Goal: Information Seeking & Learning: Learn about a topic

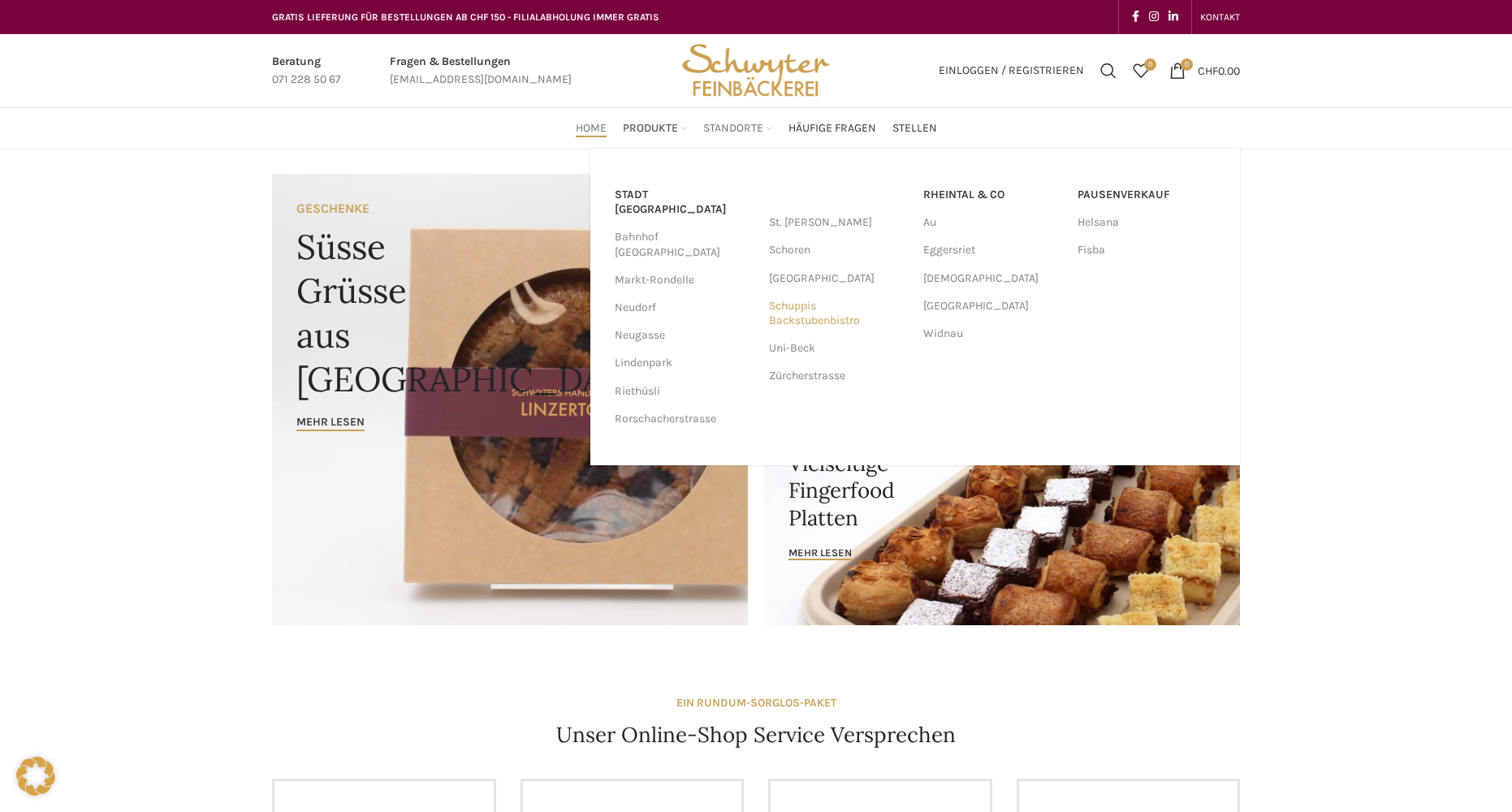
click at [825, 309] on link "Schuppis Backstubenbistro" at bounding box center [838, 313] width 138 height 42
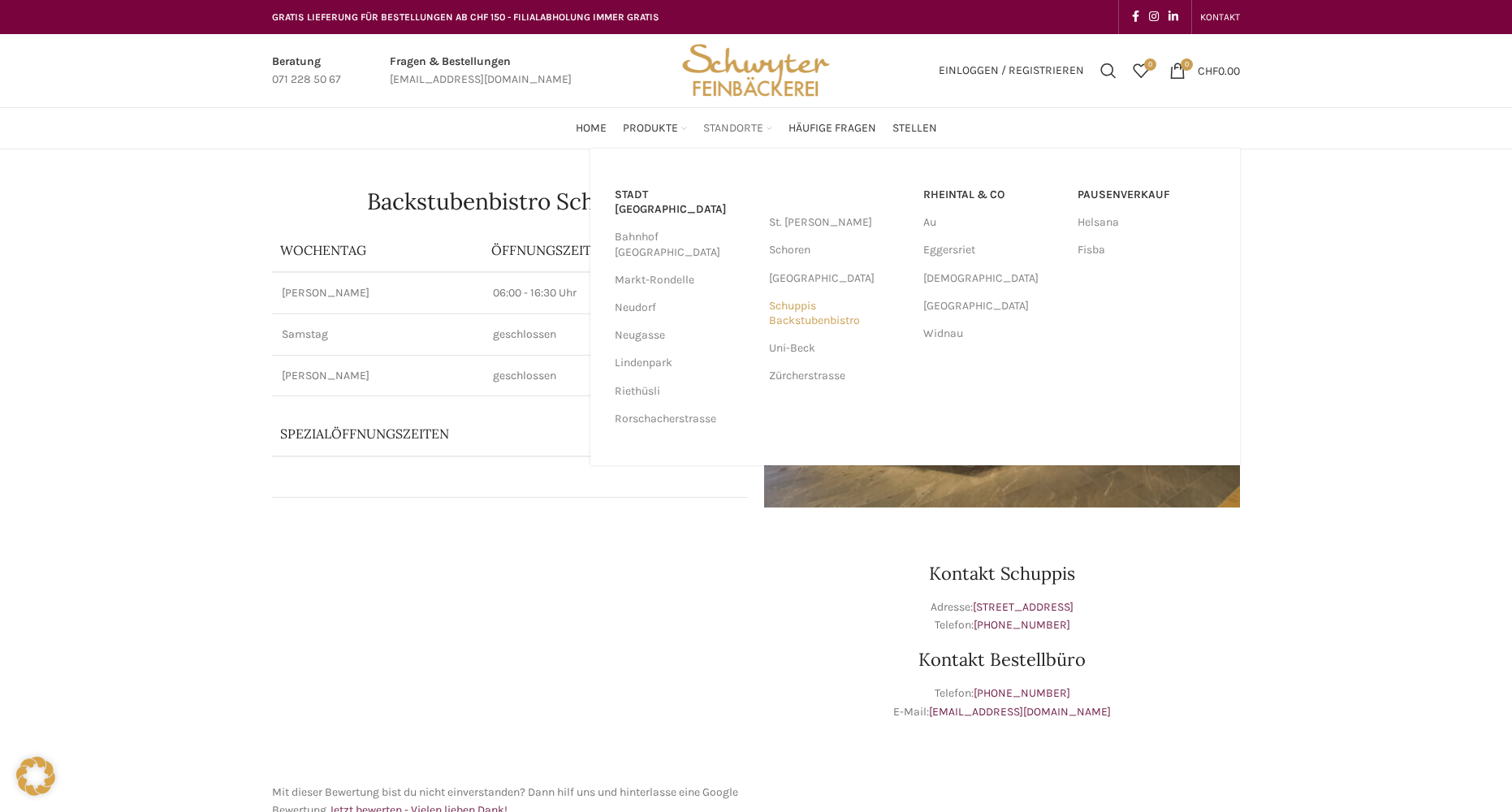
click at [842, 324] on link "Schuppis Backstubenbistro" at bounding box center [838, 313] width 138 height 42
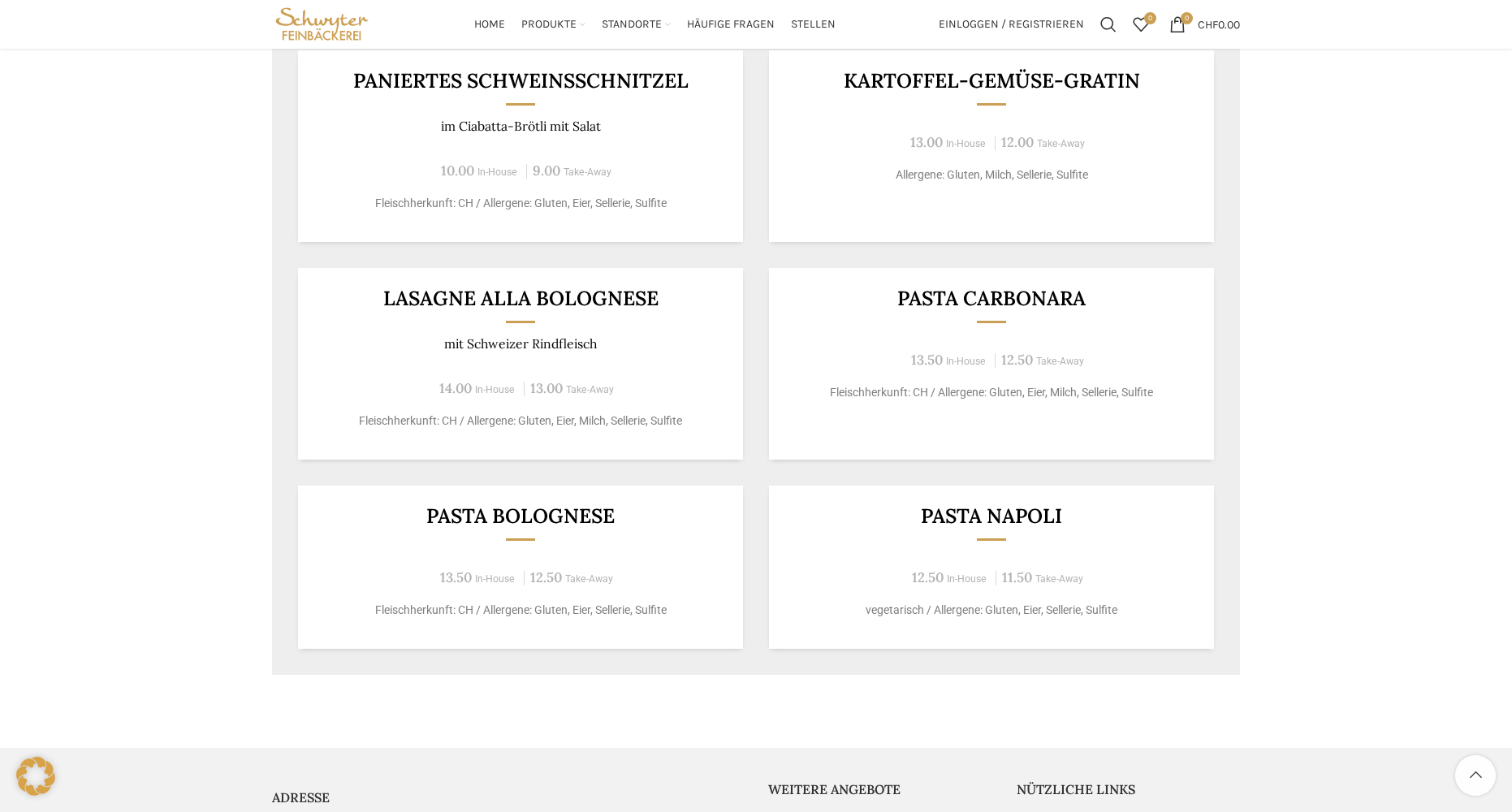
scroll to position [728, 0]
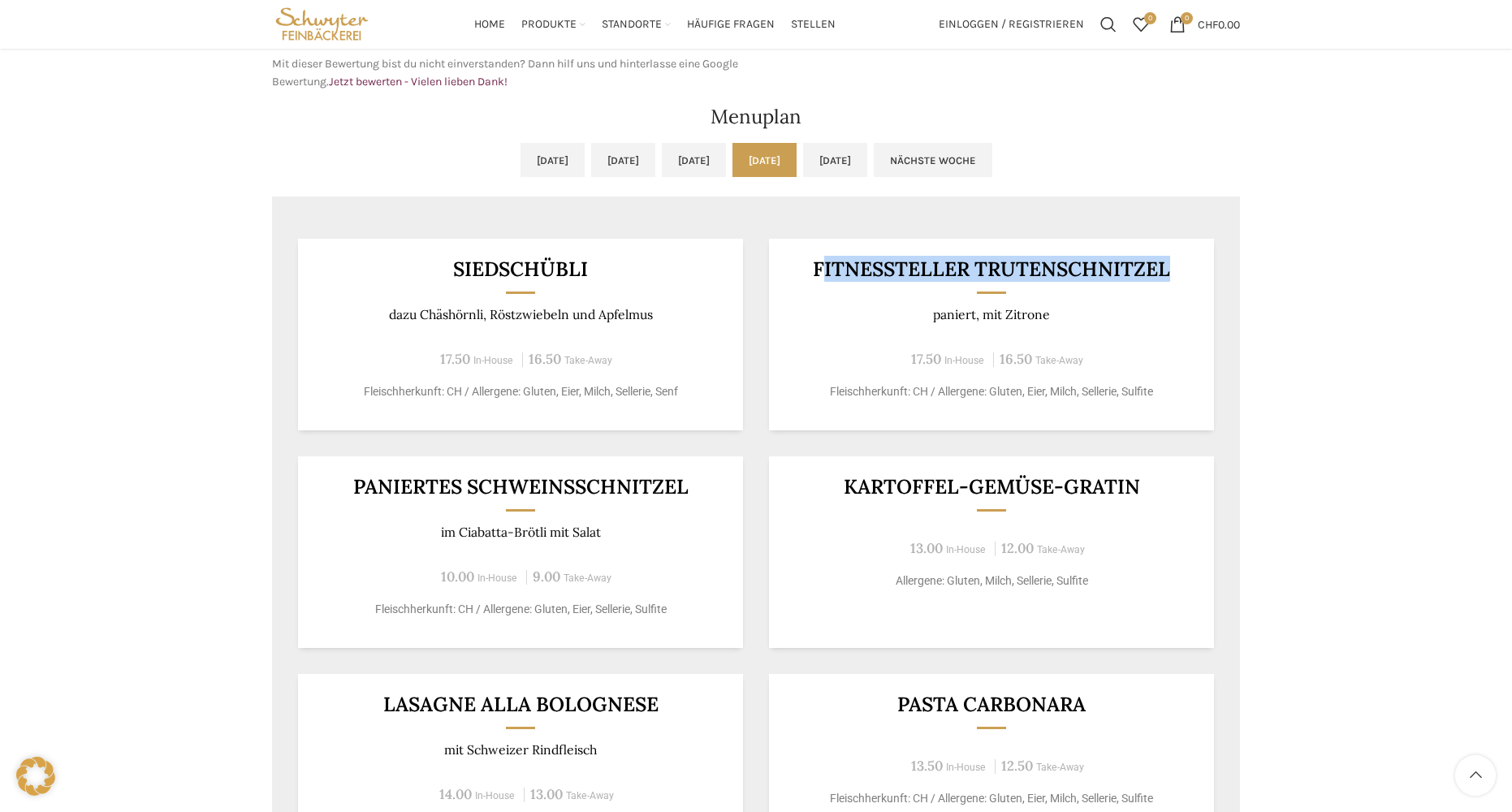
drag, startPoint x: 818, startPoint y: 260, endPoint x: 1144, endPoint y: 286, distance: 327.0
click at [1144, 286] on div "Fitnessteller Trutenschnitzel paniert, mit Zitrone 17.50 In-House 16.50 Take-Aw…" at bounding box center [991, 335] width 445 height 192
click at [1160, 287] on div "Fitnessteller Trutenschnitzel paniert, mit Zitrone 17.50 In-House 16.50 Take-Aw…" at bounding box center [991, 335] width 445 height 192
drag, startPoint x: 1174, startPoint y: 257, endPoint x: 845, endPoint y: 261, distance: 329.0
click at [845, 261] on div "Fitnessteller Trutenschnitzel paniert, mit Zitrone 17.50 In-House 16.50 Take-Aw…" at bounding box center [991, 335] width 445 height 192
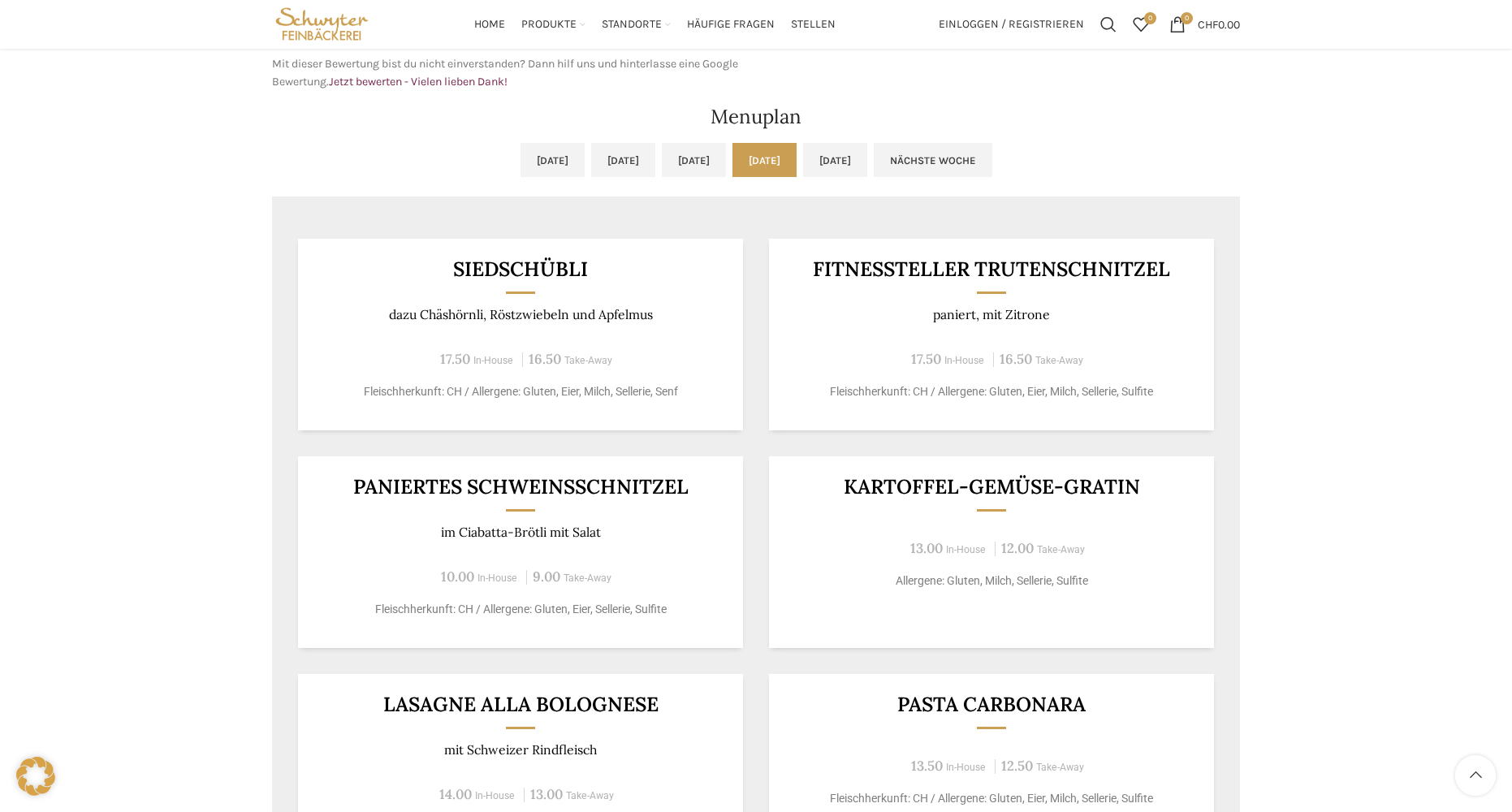
click at [1201, 359] on div "Fitnessteller Trutenschnitzel paniert, mit Zitrone 17.50 In-House 16.50 Take-Aw…" at bounding box center [991, 335] width 445 height 192
drag, startPoint x: 1167, startPoint y: 267, endPoint x: 814, endPoint y: 252, distance: 353.3
click at [814, 252] on div "Fitnessteller Trutenschnitzel paniert, mit Zitrone 17.50 In-House 16.50 Take-Aw…" at bounding box center [991, 335] width 445 height 192
click at [953, 296] on div "Fitnessteller Trutenschnitzel paniert, mit Zitrone 17.50 In-House 16.50 Take-Aw…" at bounding box center [991, 335] width 445 height 192
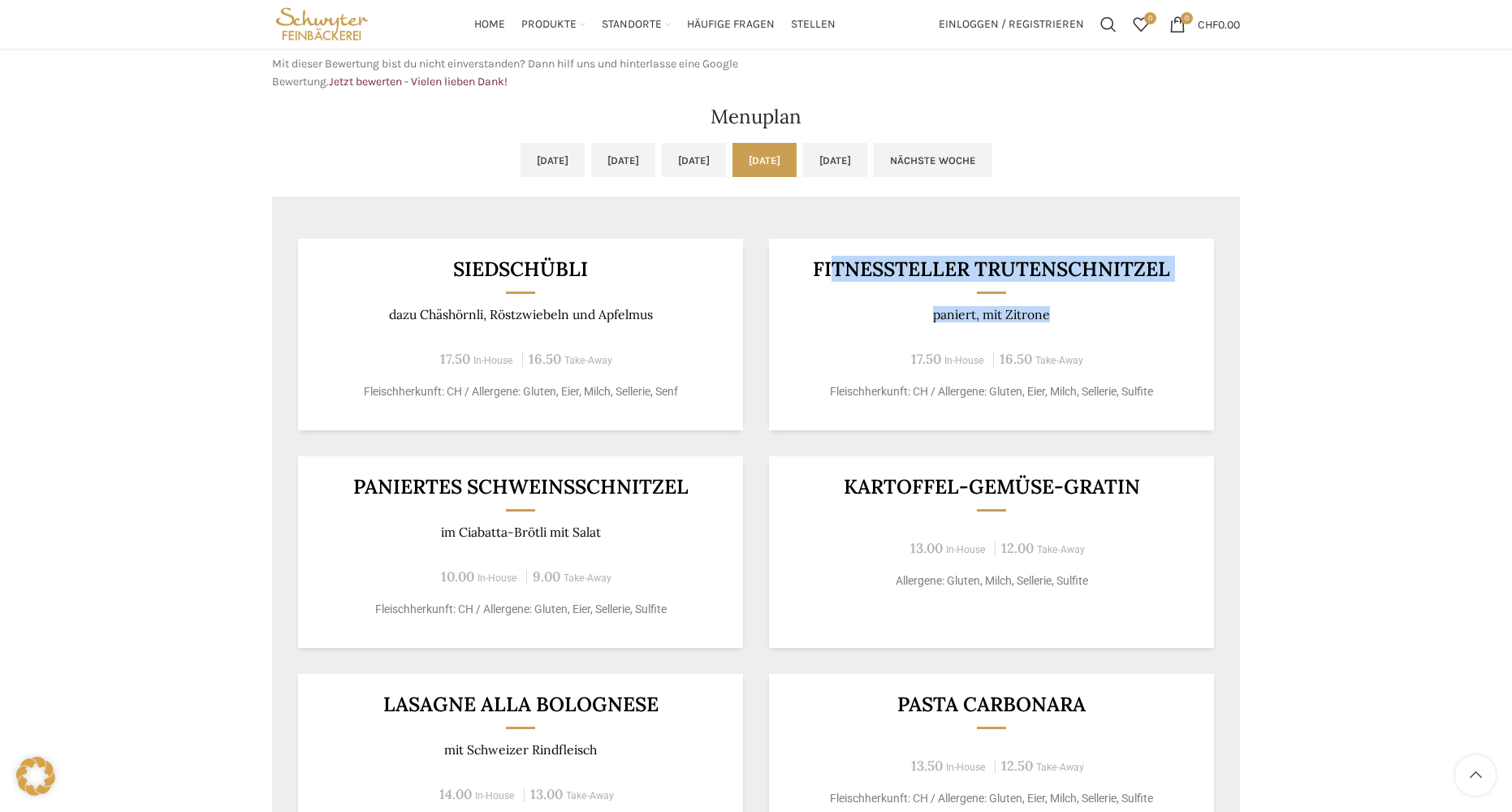
drag, startPoint x: 834, startPoint y: 267, endPoint x: 1180, endPoint y: 314, distance: 349.2
click at [1180, 314] on div "Fitnessteller Trutenschnitzel paniert, mit Zitrone 17.50 In-House 16.50 Take-Aw…" at bounding box center [991, 335] width 445 height 192
click at [1144, 277] on h3 "Fitnessteller Trutenschnitzel" at bounding box center [992, 269] width 406 height 21
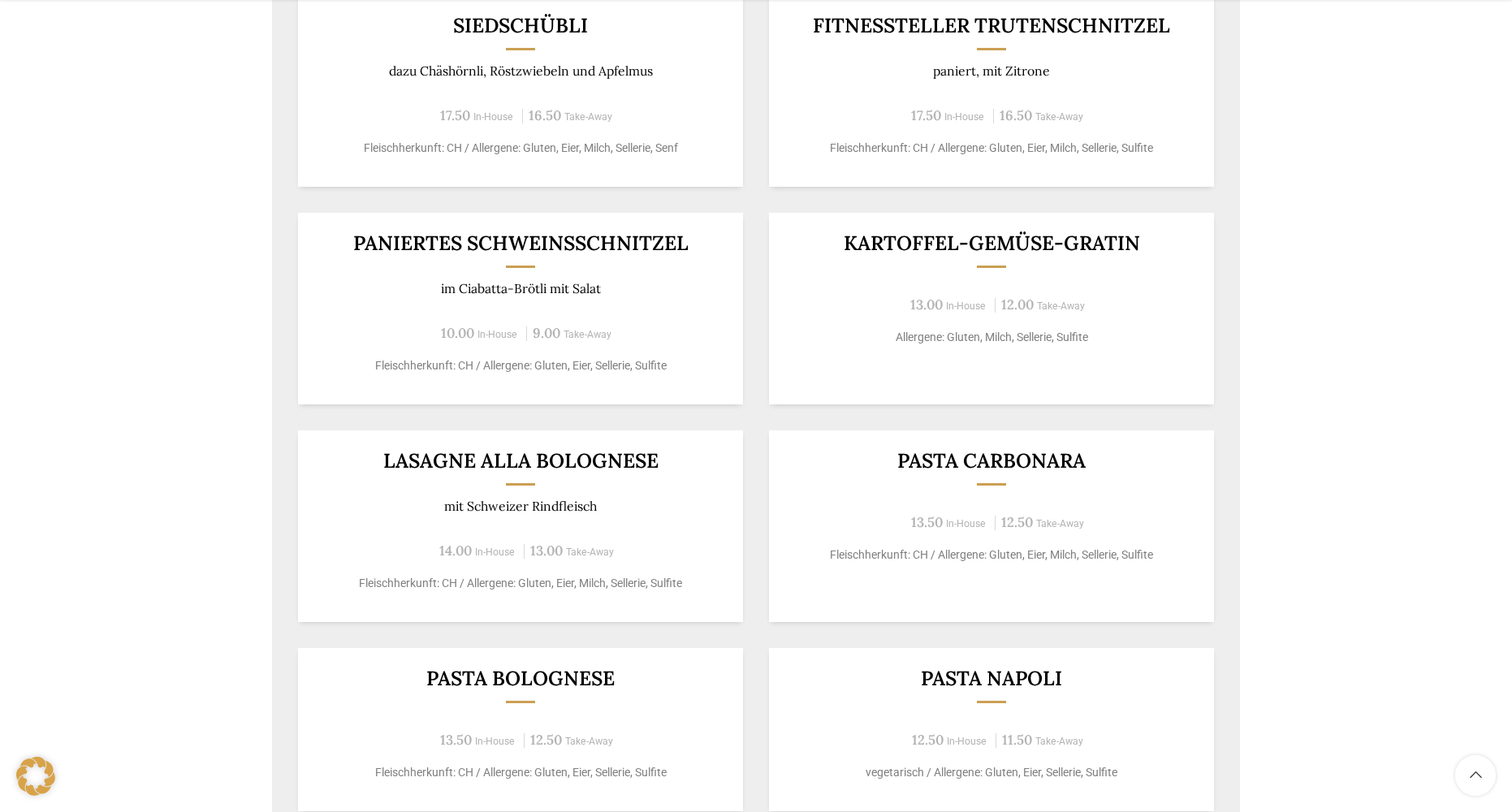
scroll to position [566, 0]
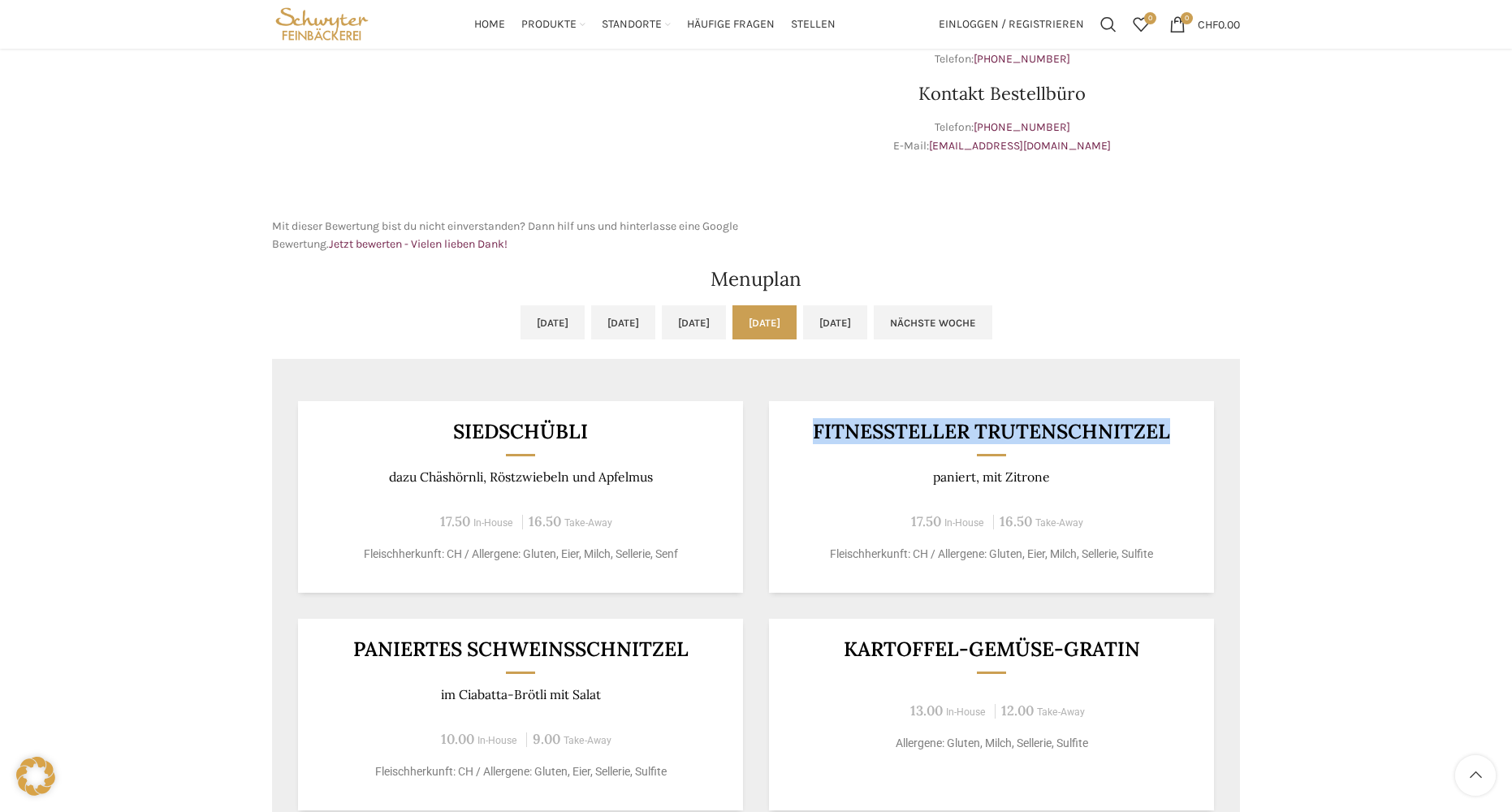
drag, startPoint x: 826, startPoint y: 427, endPoint x: 1244, endPoint y: 432, distance: 418.0
click at [1244, 432] on div "[DATE] [DATE] [DATE] [DATE] [DATE] Nächste Woche Vorige Woche [DATE] [DATE] [DA…" at bounding box center [756, 774] width 984 height 954
drag, startPoint x: 1096, startPoint y: 503, endPoint x: 1081, endPoint y: 552, distance: 51.2
click at [1093, 507] on div "Fitnessteller Trutenschnitzel paniert, mit Zitrone 17.50 In-House 16.50 Take-Aw…" at bounding box center [991, 497] width 445 height 192
click at [1149, 455] on div "Fitnessteller Trutenschnitzel paniert, mit Zitrone 17.50 In-House 16.50 Take-Aw…" at bounding box center [991, 497] width 445 height 192
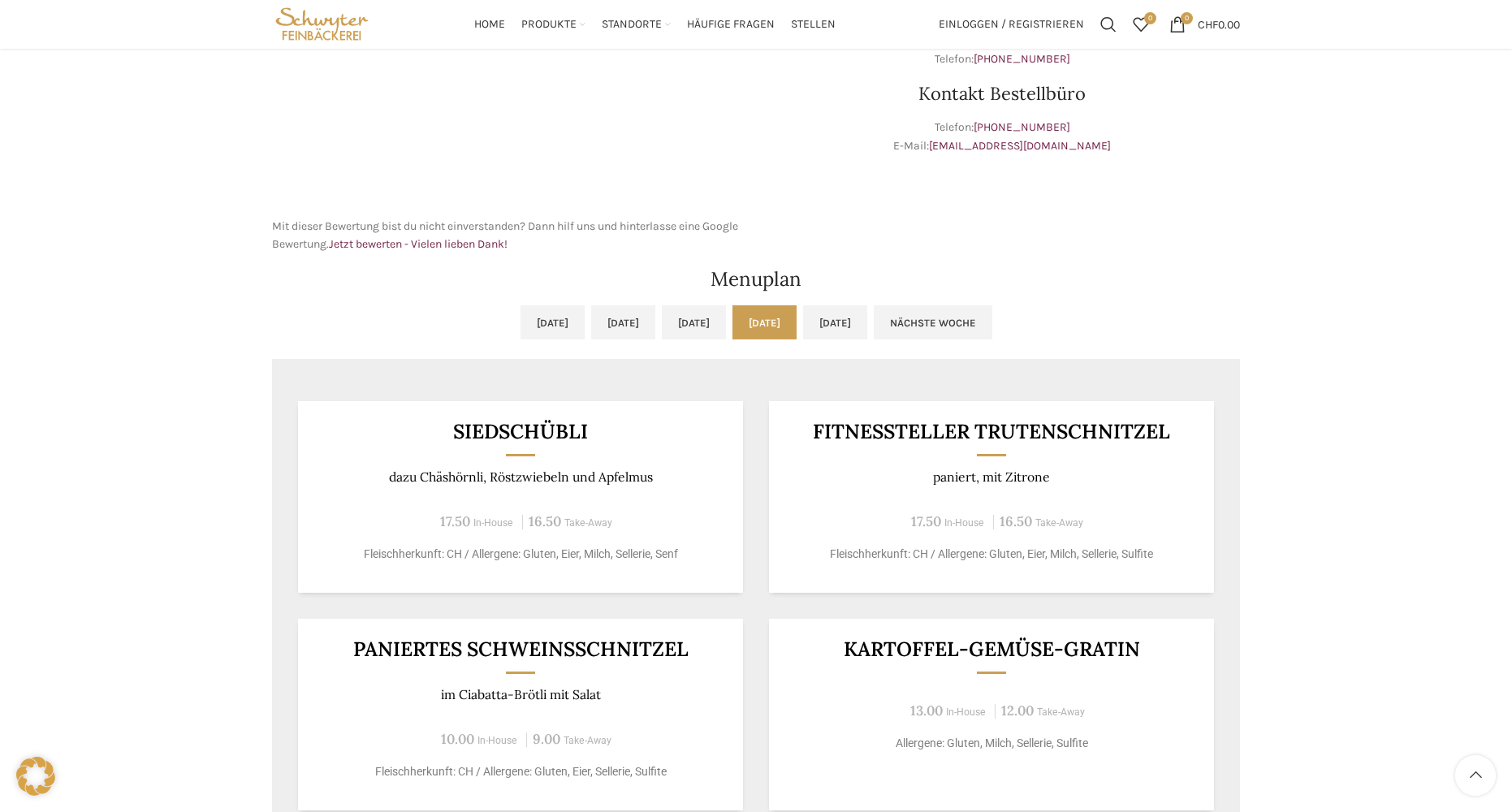
click at [1104, 477] on p "paniert, mit Zitrone" at bounding box center [992, 477] width 406 height 16
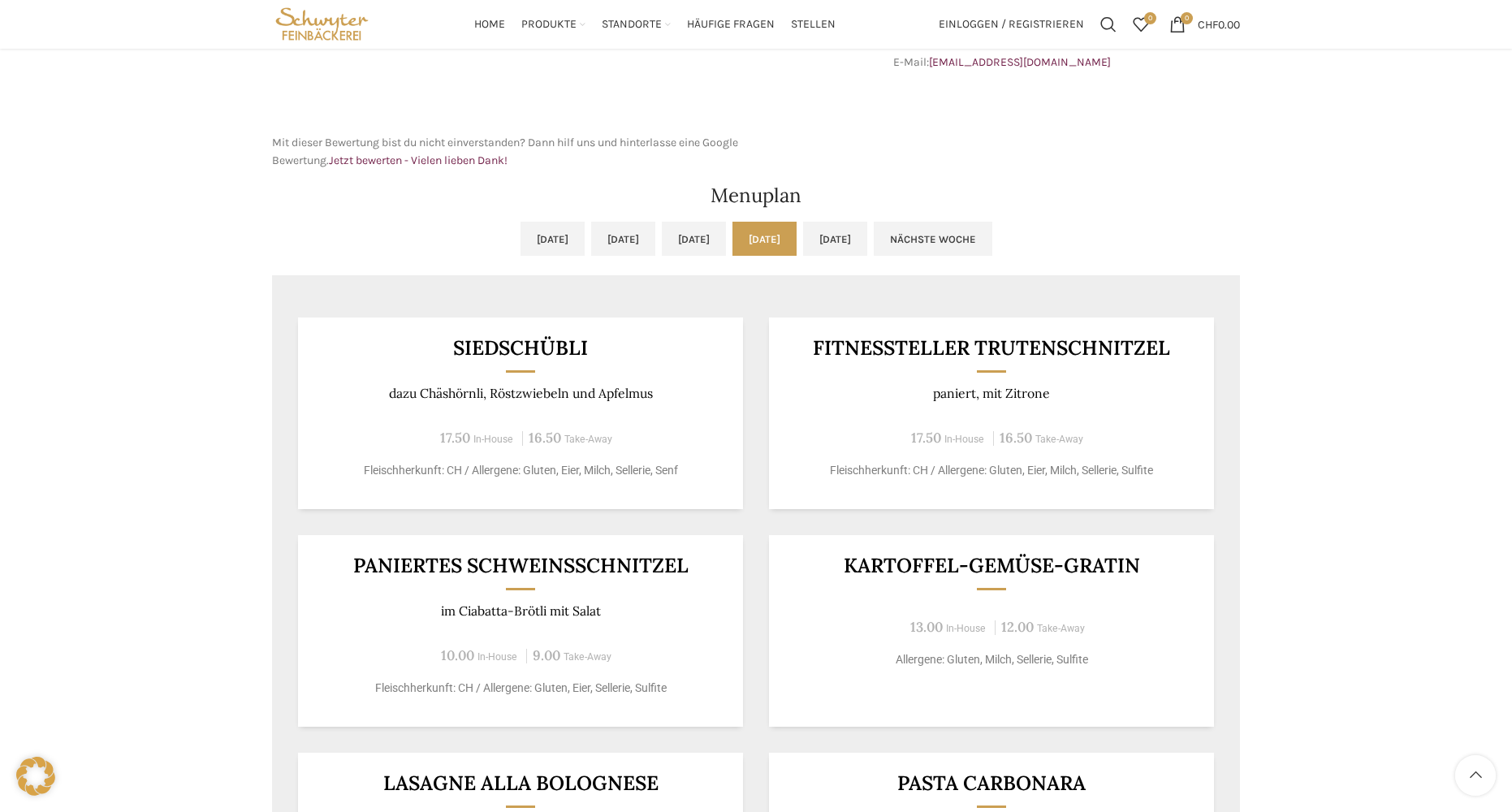
scroll to position [648, 0]
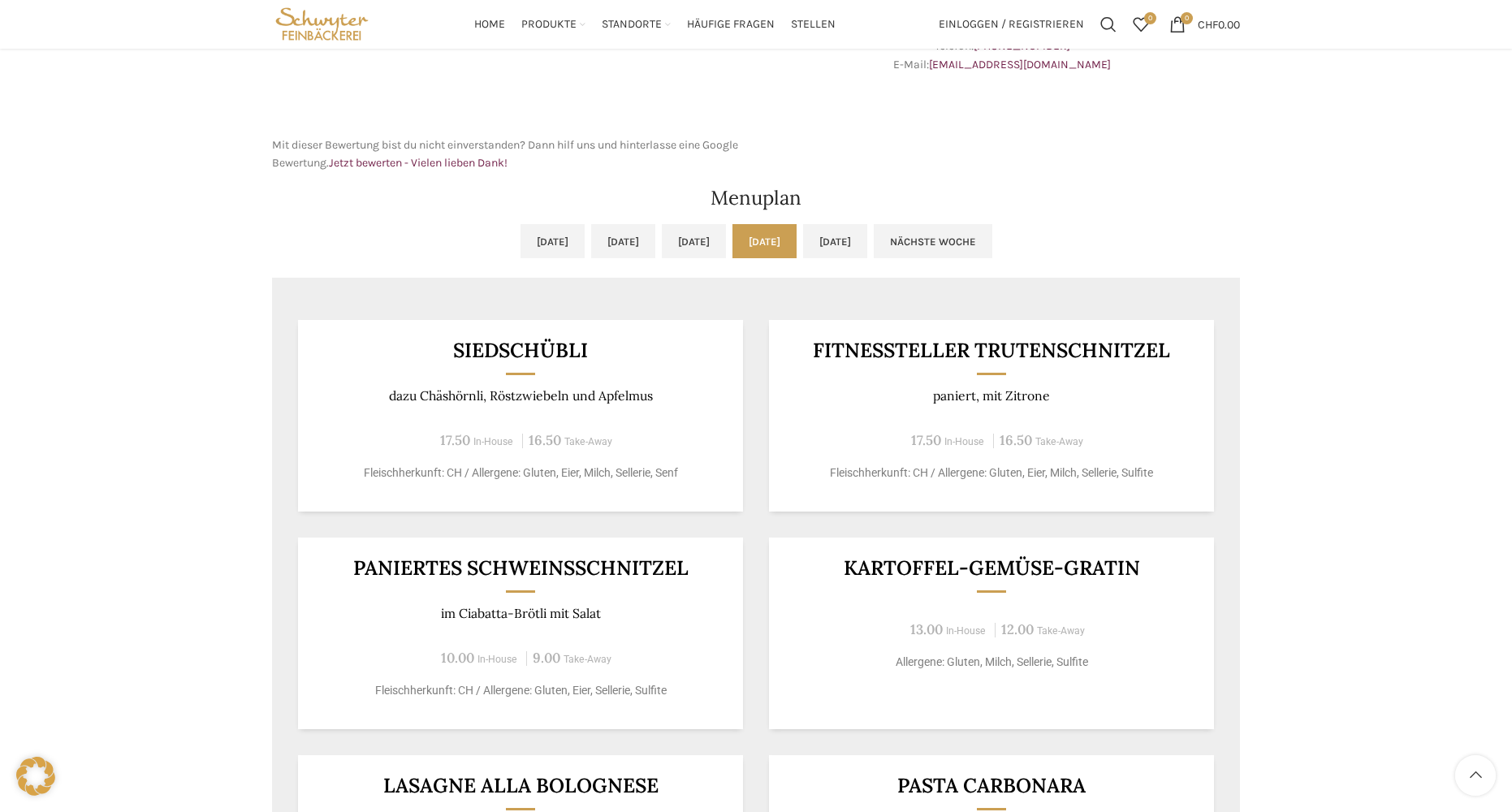
click at [1127, 473] on p "Fleischherkunft: CH / Allergene: Gluten, Eier, Milch, Sellerie, Sulfite" at bounding box center [992, 472] width 406 height 17
click at [1163, 473] on p "Fleischherkunft: CH / Allergene: Gluten, Eier, Milch, Sellerie, Sulfite" at bounding box center [992, 472] width 406 height 17
click at [1152, 476] on p "Fleischherkunft: CH / Allergene: Gluten, Eier, Milch, Sellerie, Sulfite" at bounding box center [992, 472] width 406 height 17
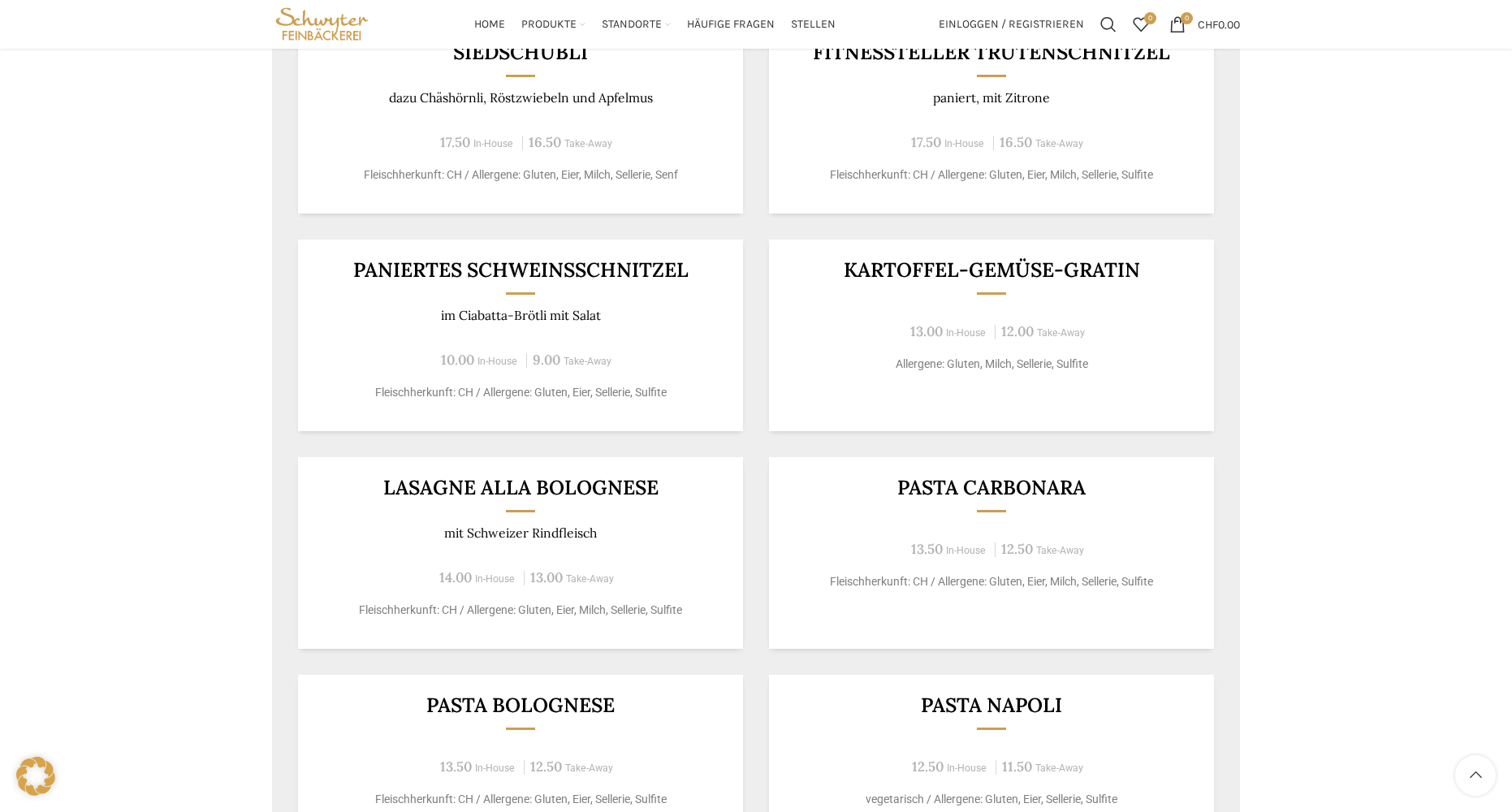
scroll to position [809, 0]
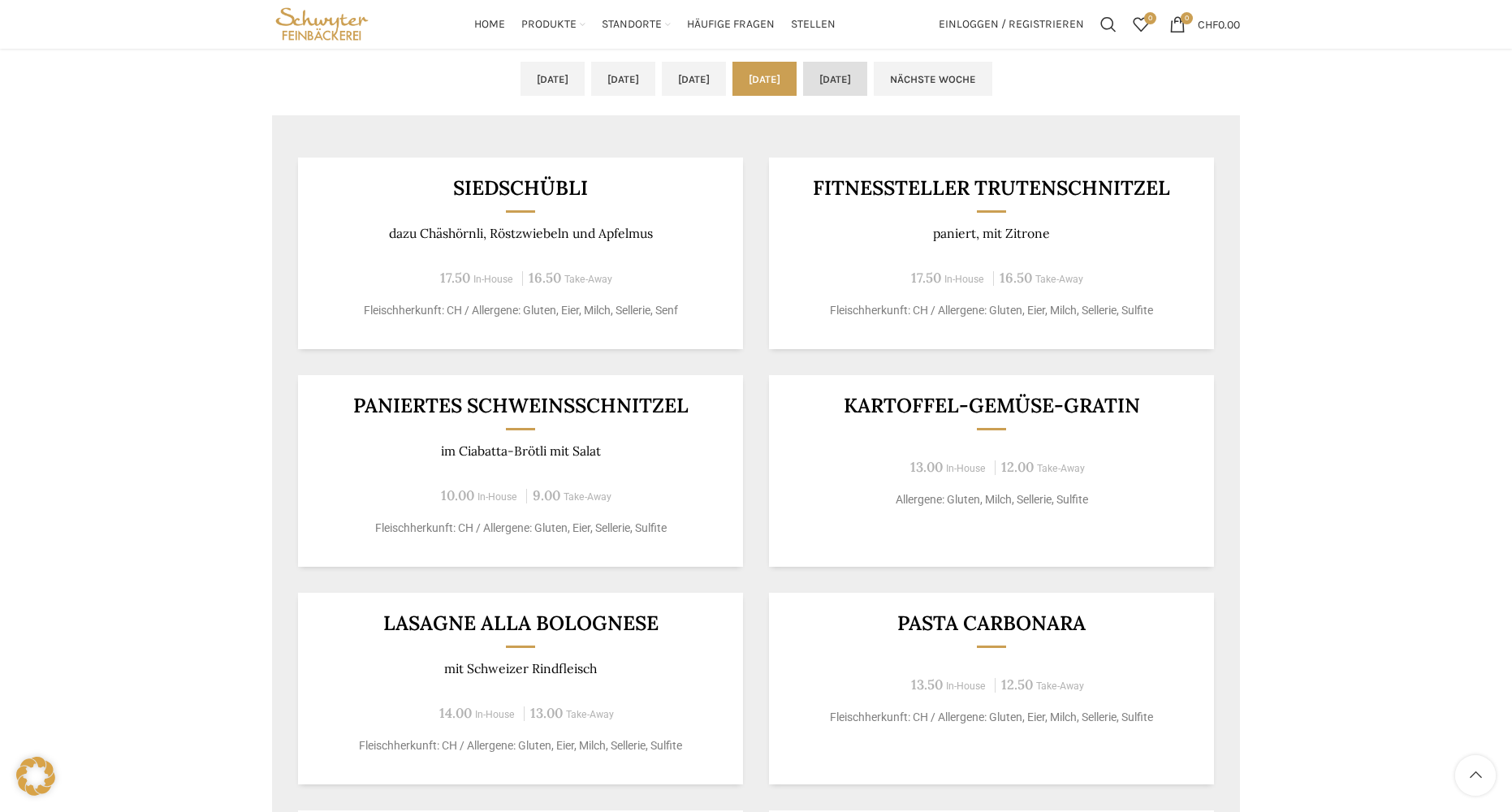
click at [867, 91] on link "[DATE]" at bounding box center [835, 79] width 64 height 34
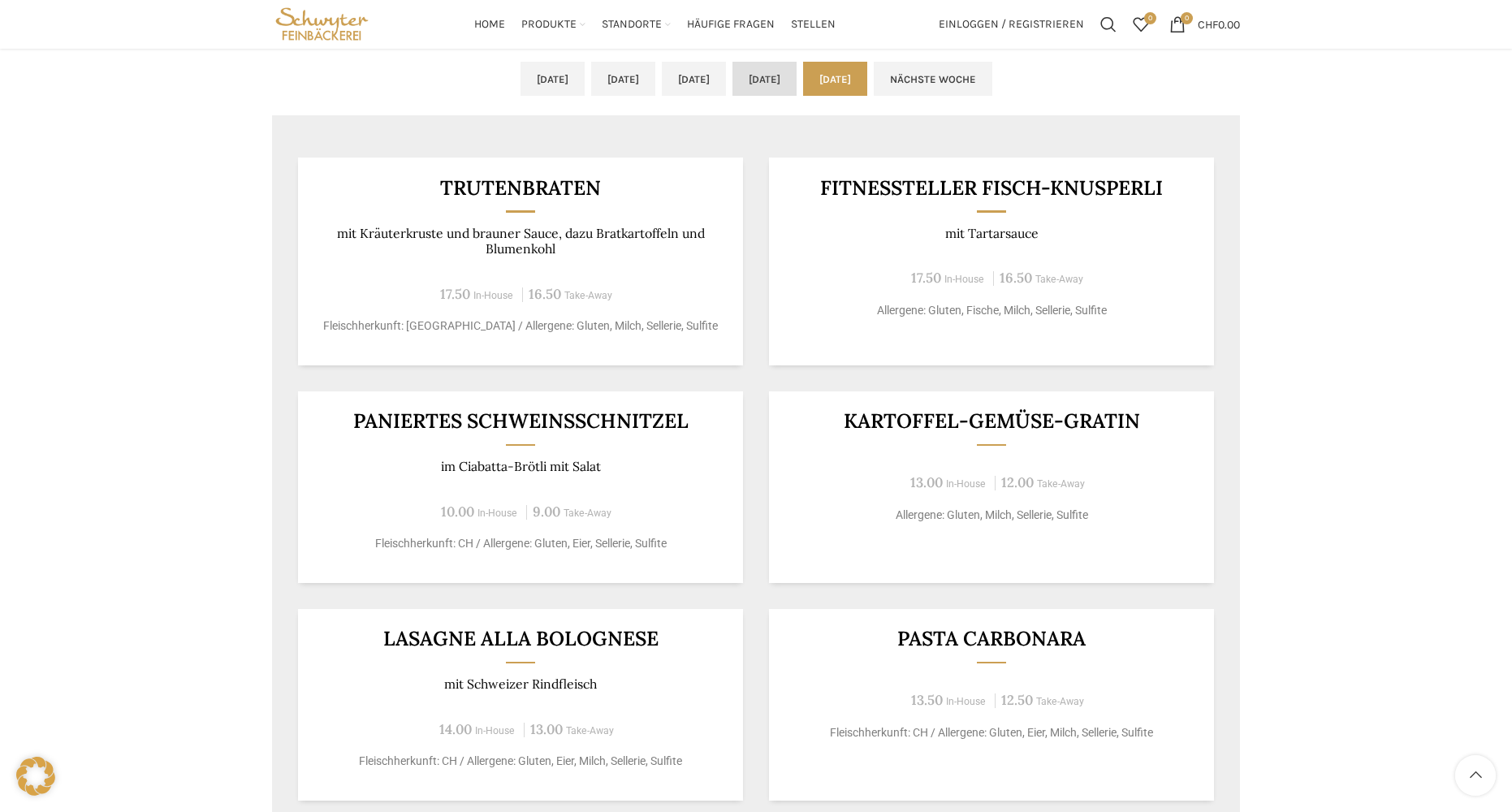
click at [780, 82] on link "[DATE]" at bounding box center [764, 79] width 64 height 34
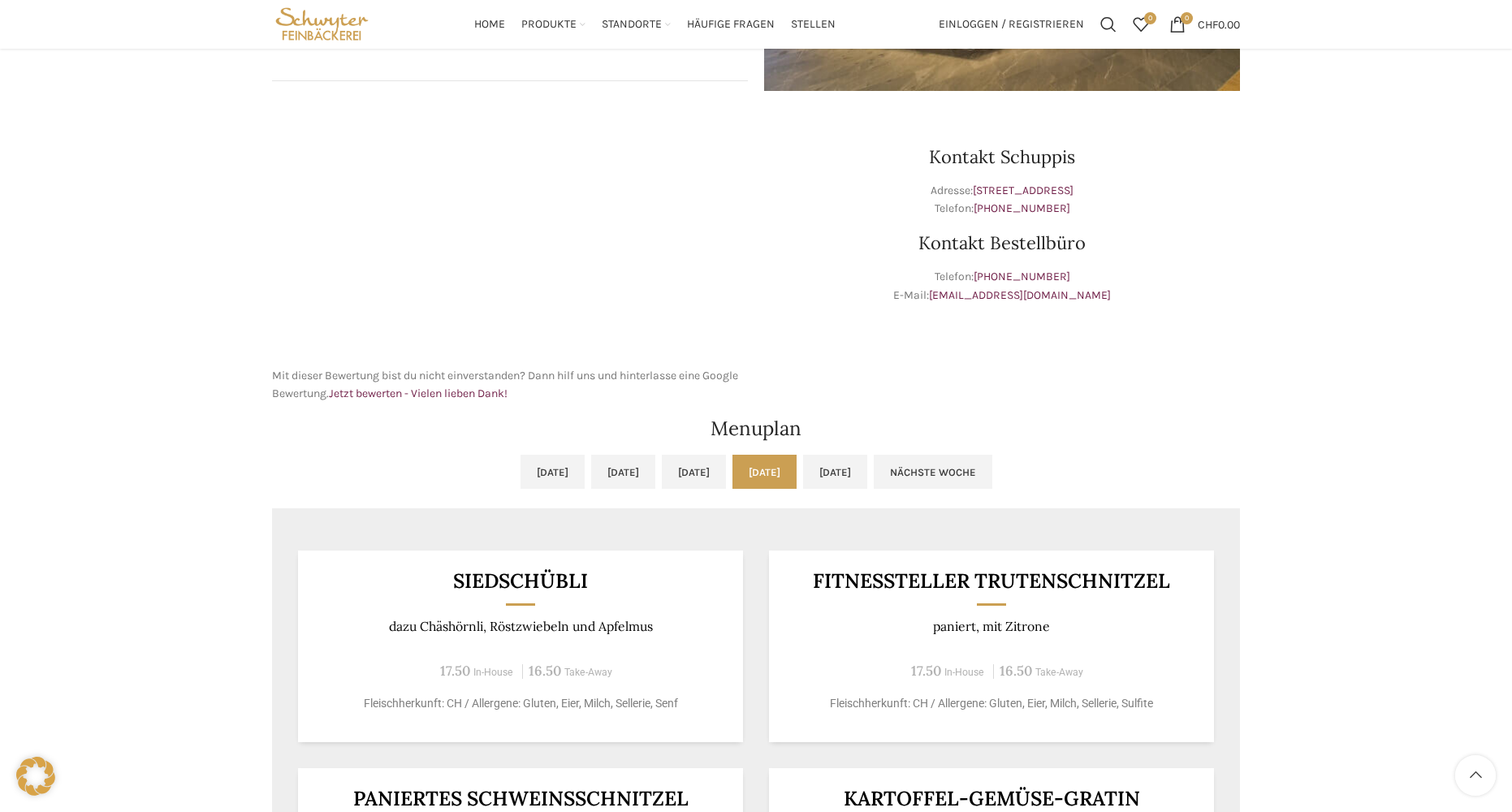
scroll to position [404, 0]
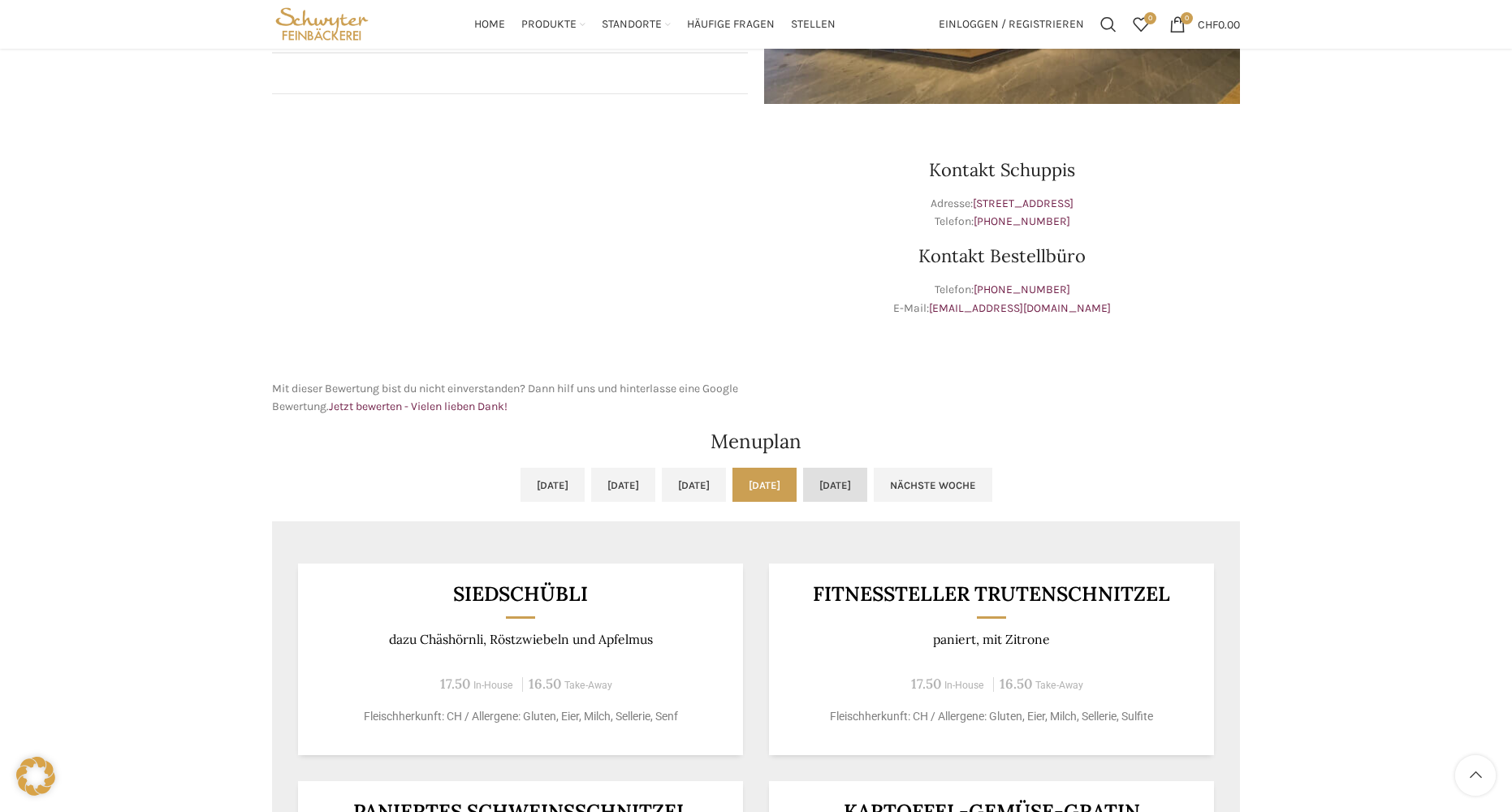
click at [867, 499] on link "[DATE]" at bounding box center [835, 484] width 64 height 34
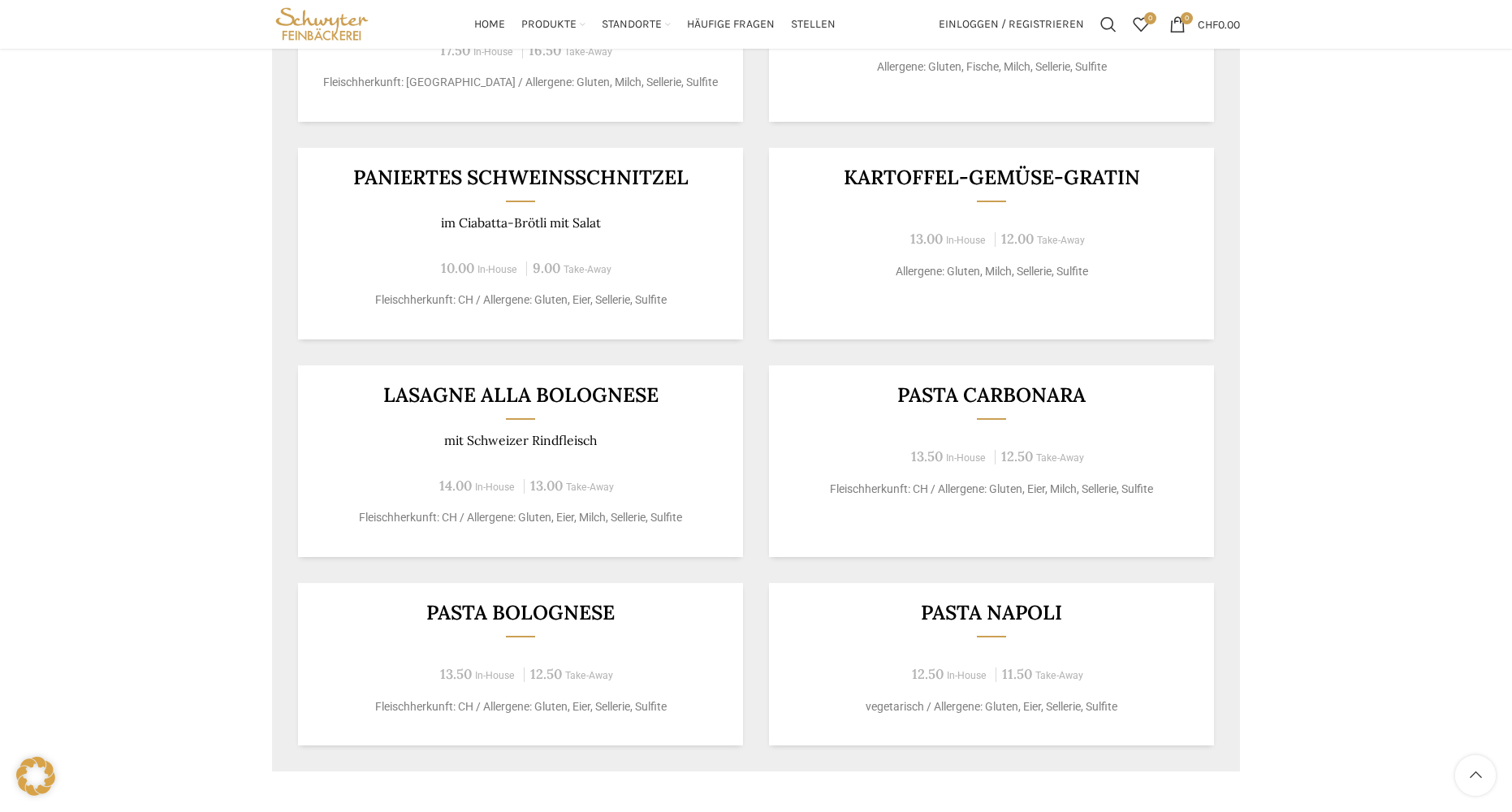
scroll to position [648, 0]
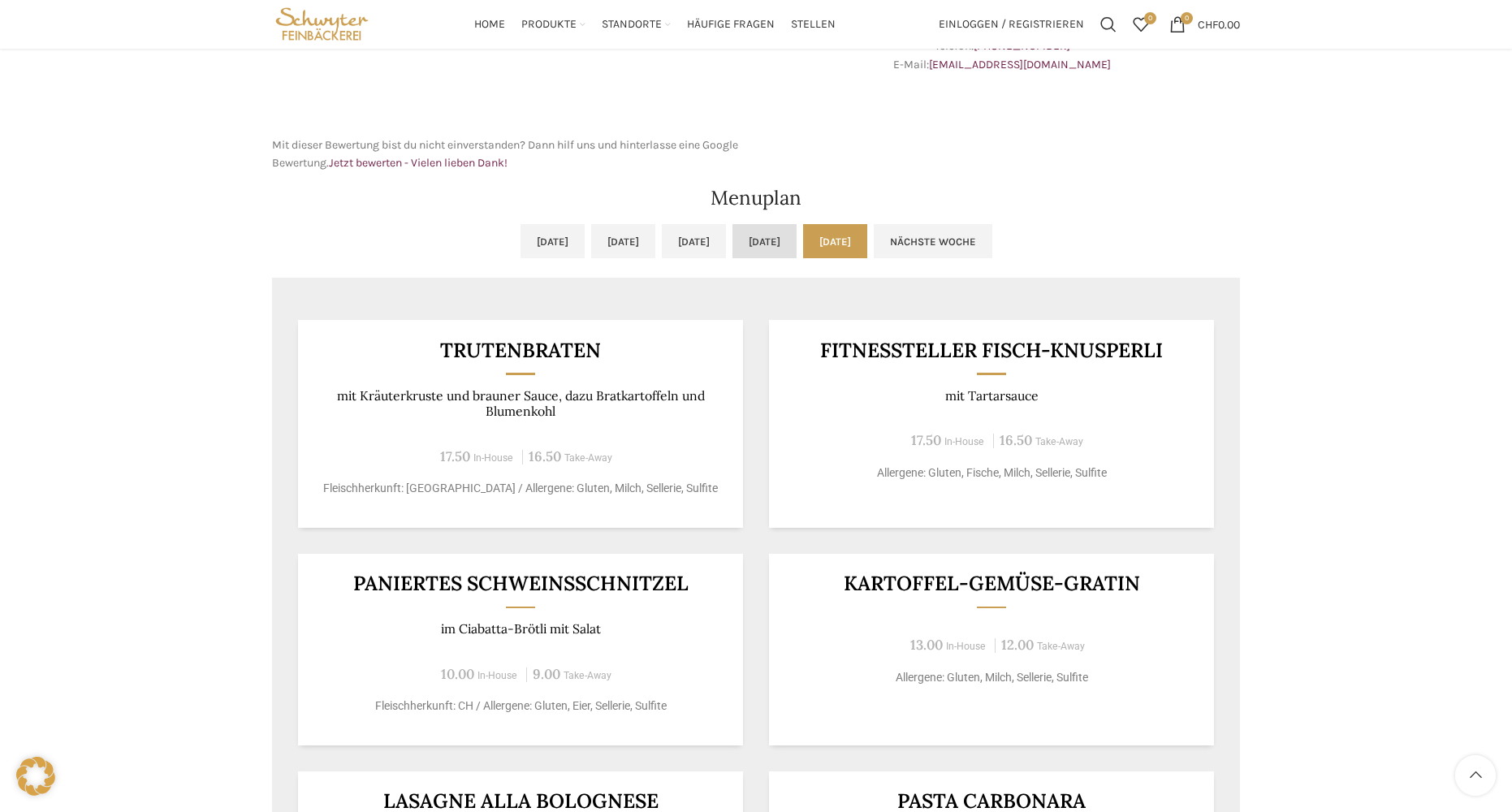
click at [788, 226] on link "[DATE]" at bounding box center [764, 241] width 64 height 34
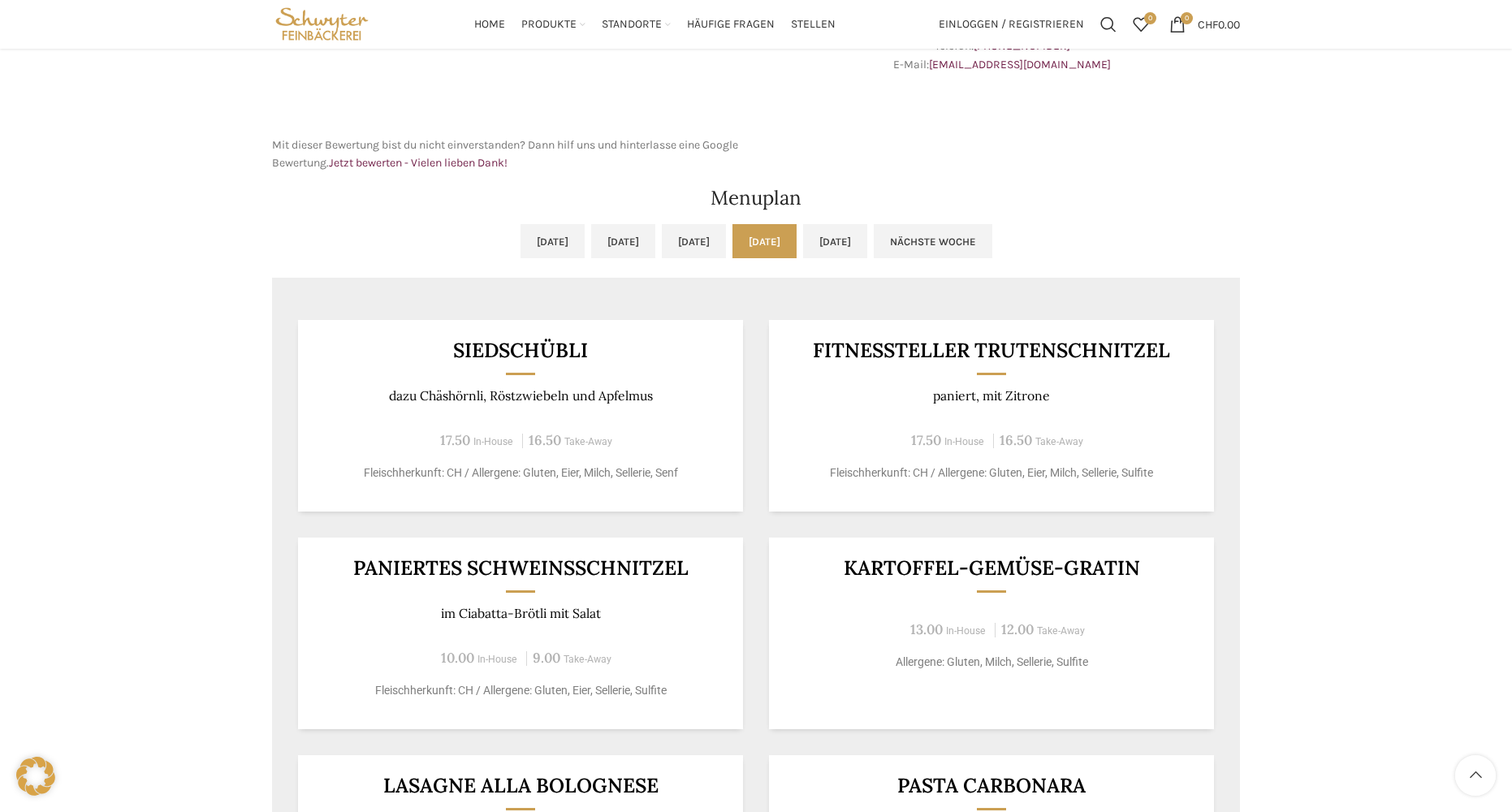
click at [1150, 475] on p "Fleischherkunft: CH / Allergene: Gluten, Eier, Milch, Sellerie, Sulfite" at bounding box center [992, 472] width 406 height 17
copy p "Sulfite"
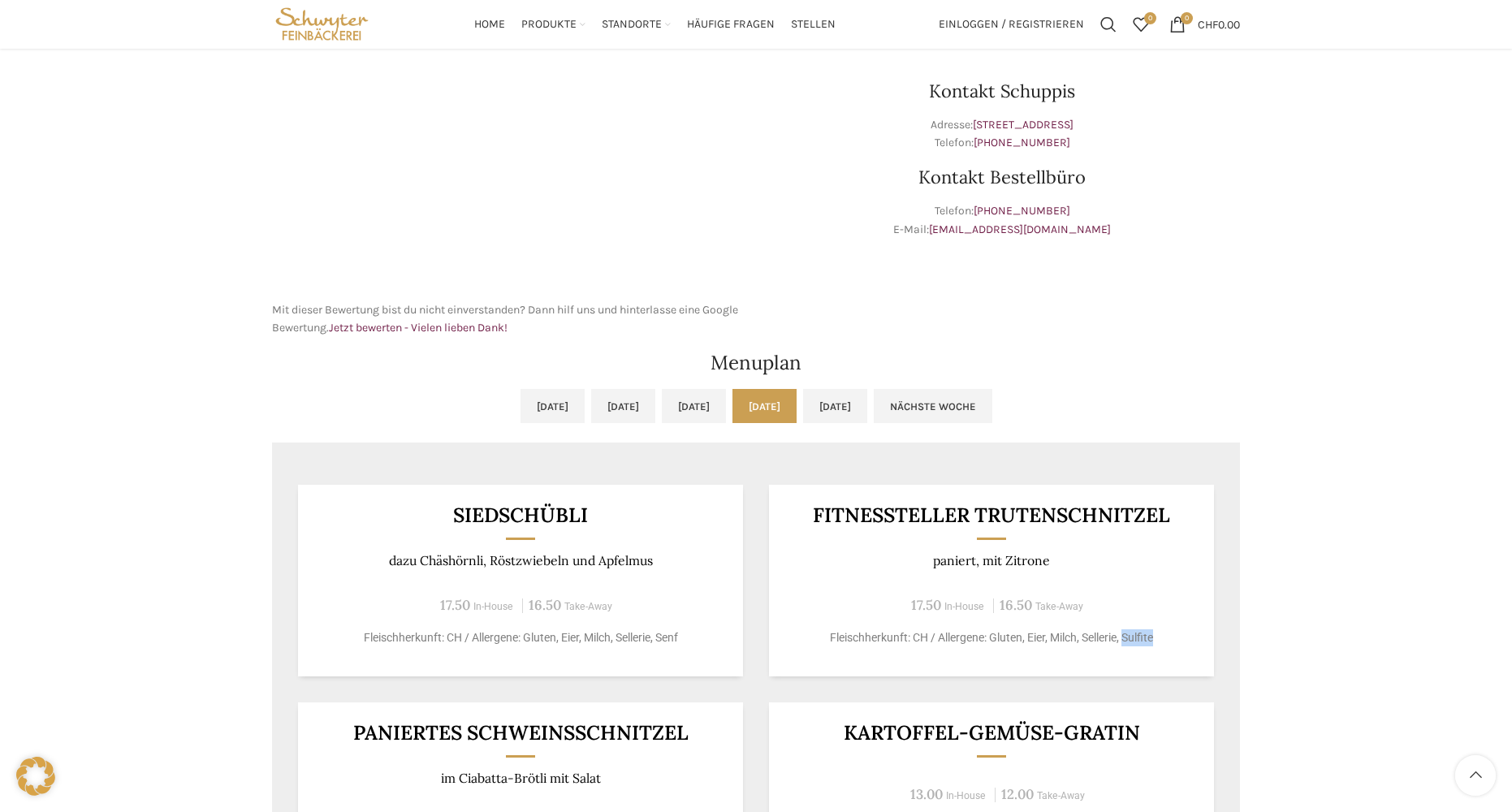
scroll to position [241, 0]
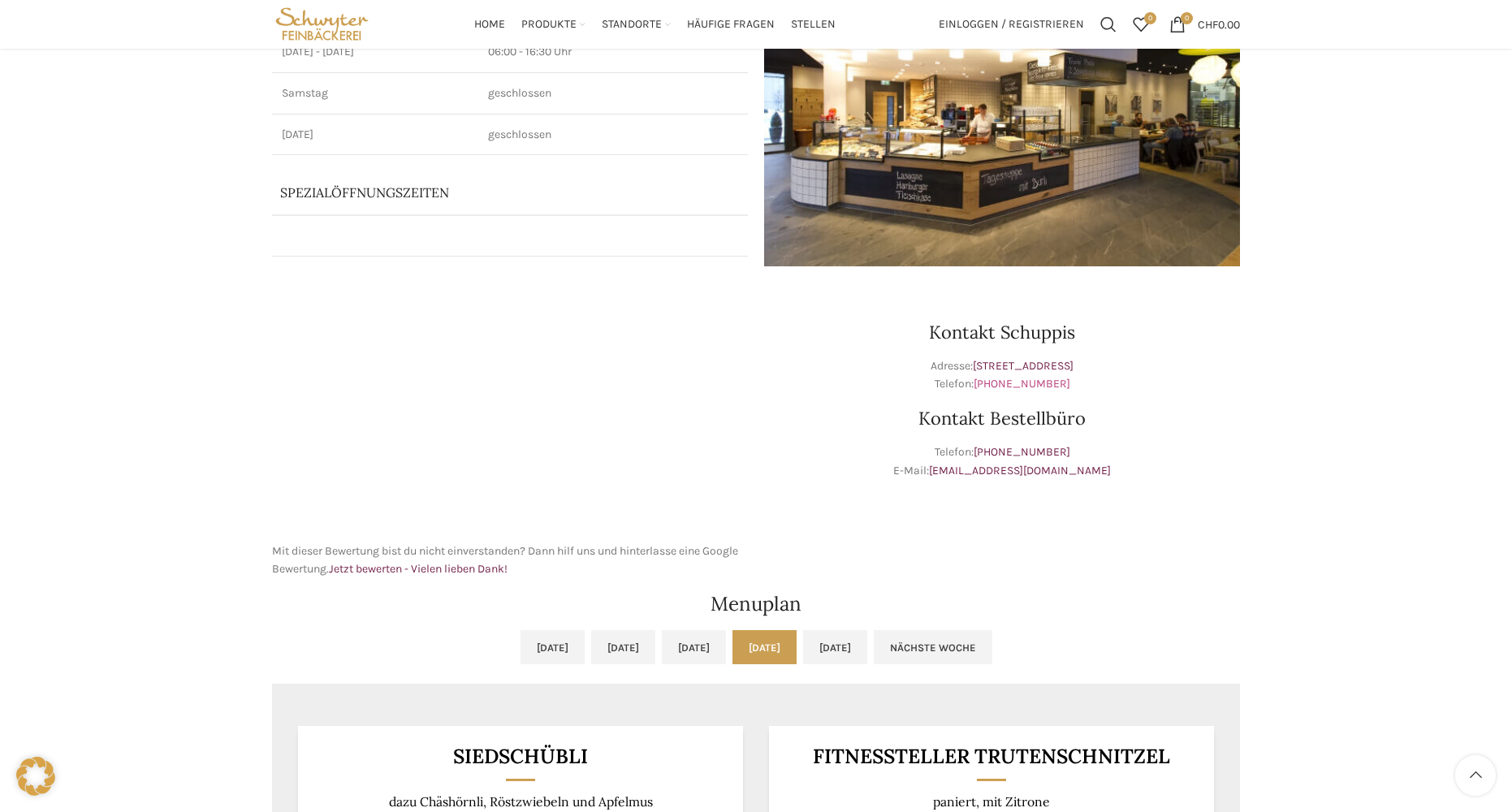
drag, startPoint x: 1084, startPoint y: 384, endPoint x: 998, endPoint y: 388, distance: 86.1
click at [998, 388] on p "Adresse: [STREET_ADDRESS] Telefon: [PHONE_NUMBER]" at bounding box center [1001, 375] width 475 height 36
copy link "71 228 50 61"
click at [1181, 432] on div "Kontakt Schuppis Adresse: [STREET_ADDRESS] Telefon: [PHONE_NUMBER] Kontakt Best…" at bounding box center [1002, 431] width 492 height 313
click at [958, 169] on img at bounding box center [1001, 107] width 475 height 318
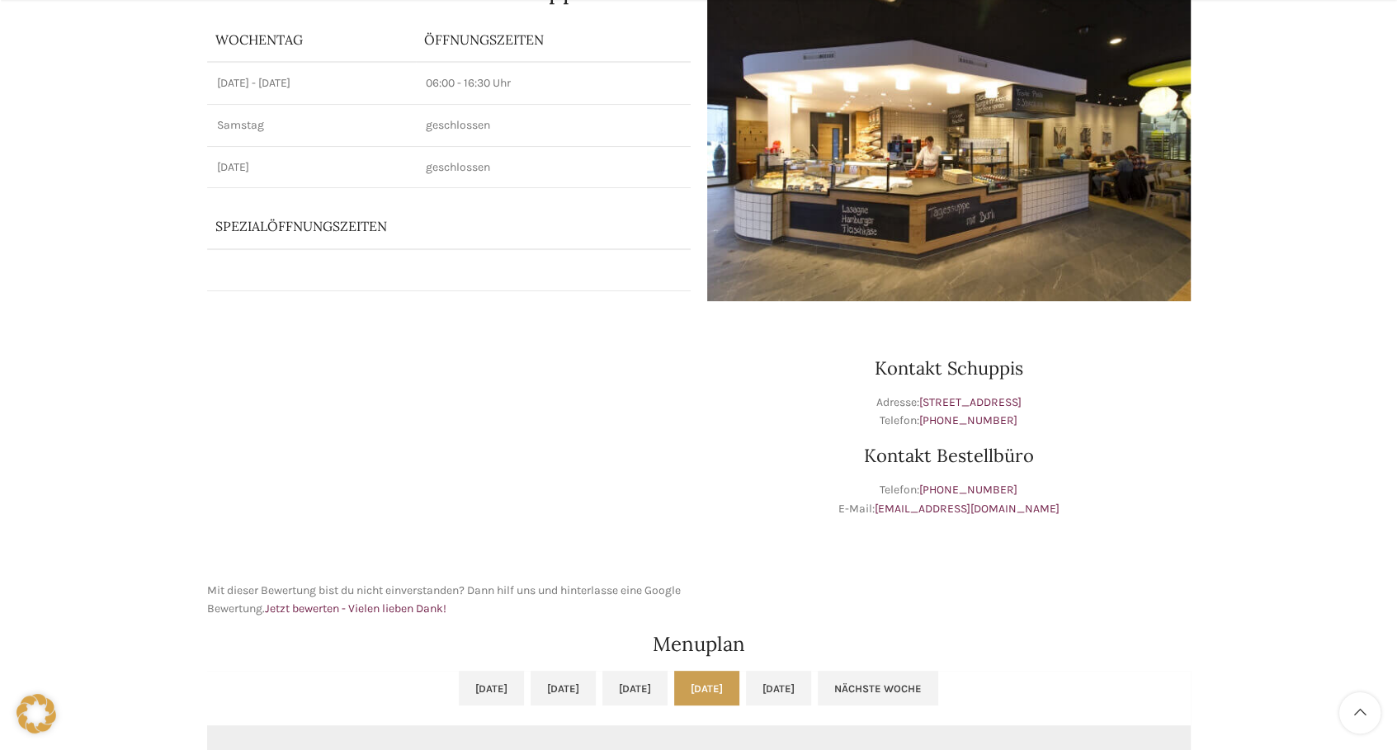
scroll to position [239, 0]
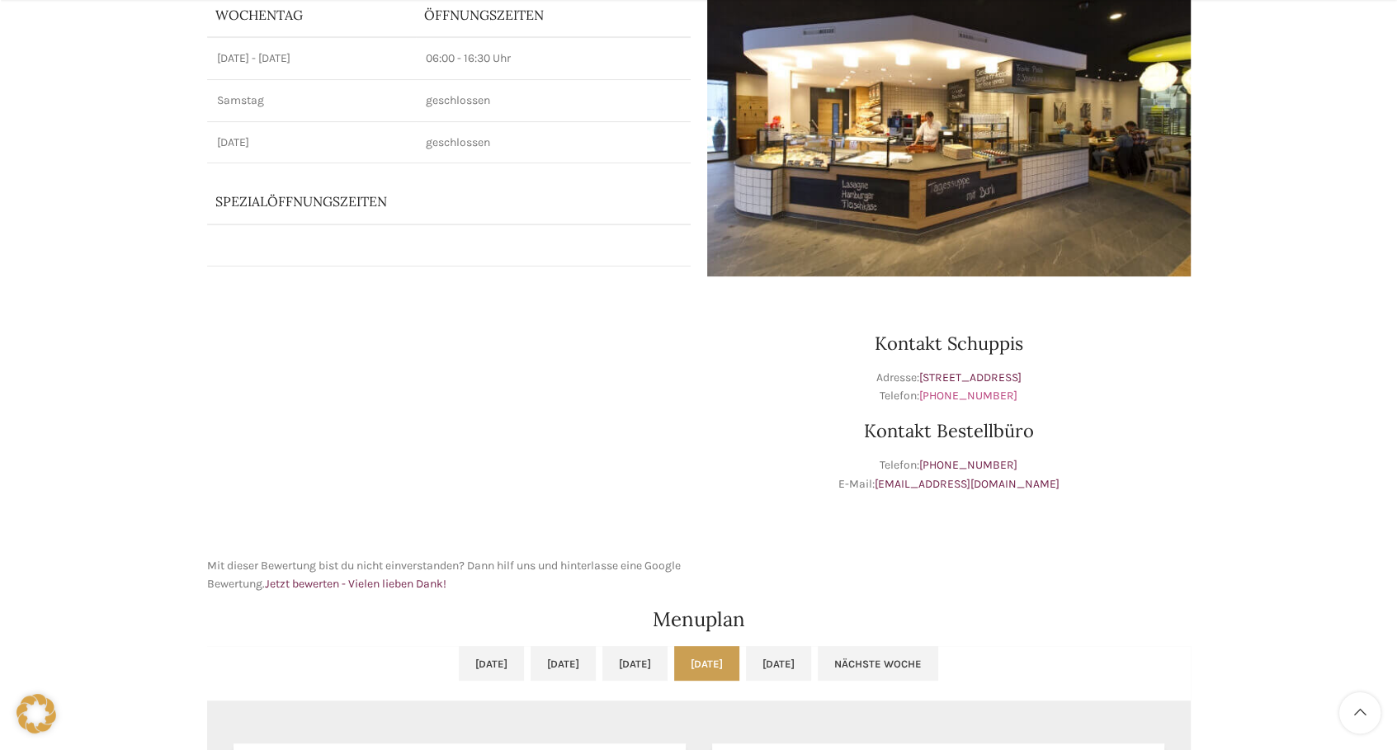
click at [982, 391] on link "[PHONE_NUMBER]" at bounding box center [968, 396] width 98 height 14
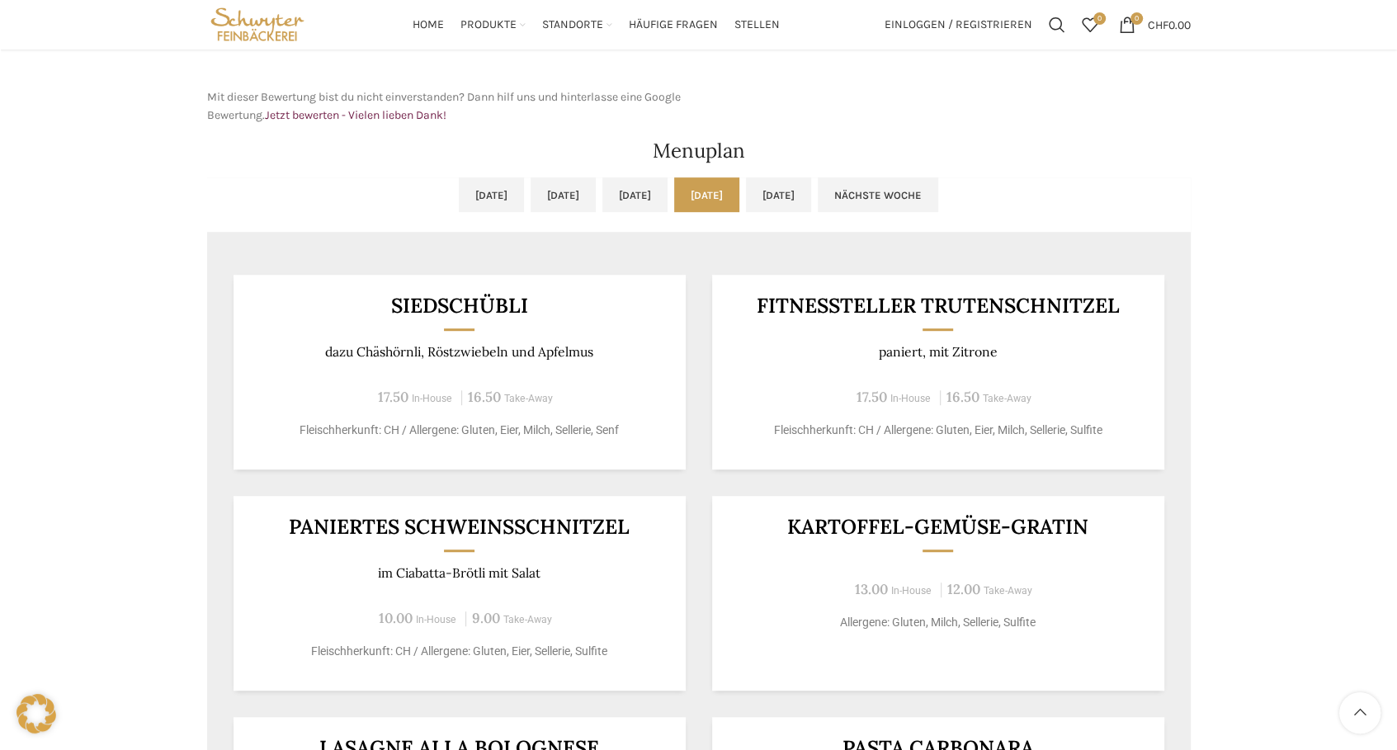
scroll to position [724, 0]
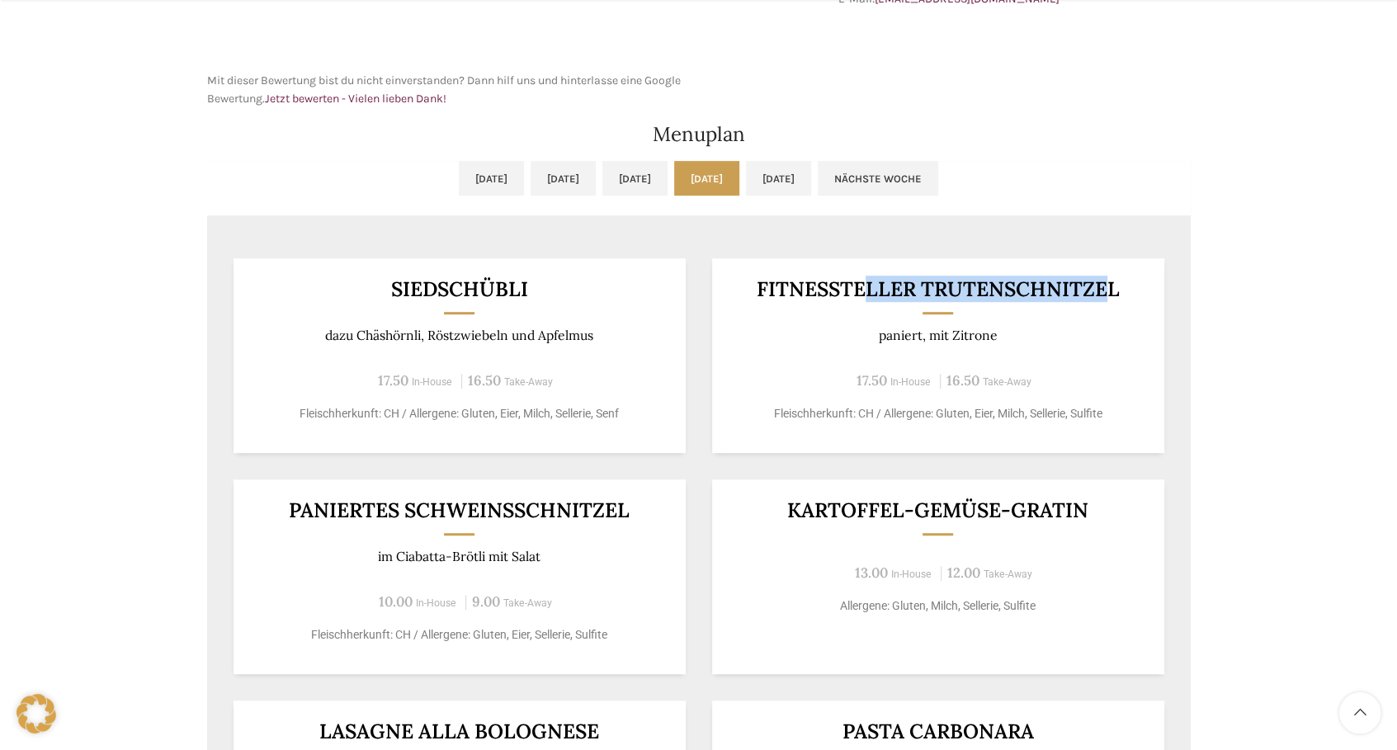
drag, startPoint x: 1110, startPoint y: 289, endPoint x: 868, endPoint y: 279, distance: 241.9
click at [868, 279] on h3 "Fitnessteller Trutenschnitzel" at bounding box center [938, 289] width 412 height 21
click at [1196, 259] on div "[DATE] [DATE] [DATE] [DATE] [DATE] Nächste Woche Vorige Woche [DATE] [DATE] [DA…" at bounding box center [699, 637] width 1000 height 969
drag, startPoint x: 1138, startPoint y: 286, endPoint x: 743, endPoint y: 287, distance: 395.2
click at [743, 287] on h3 "Fitnessteller Trutenschnitzel" at bounding box center [938, 289] width 412 height 21
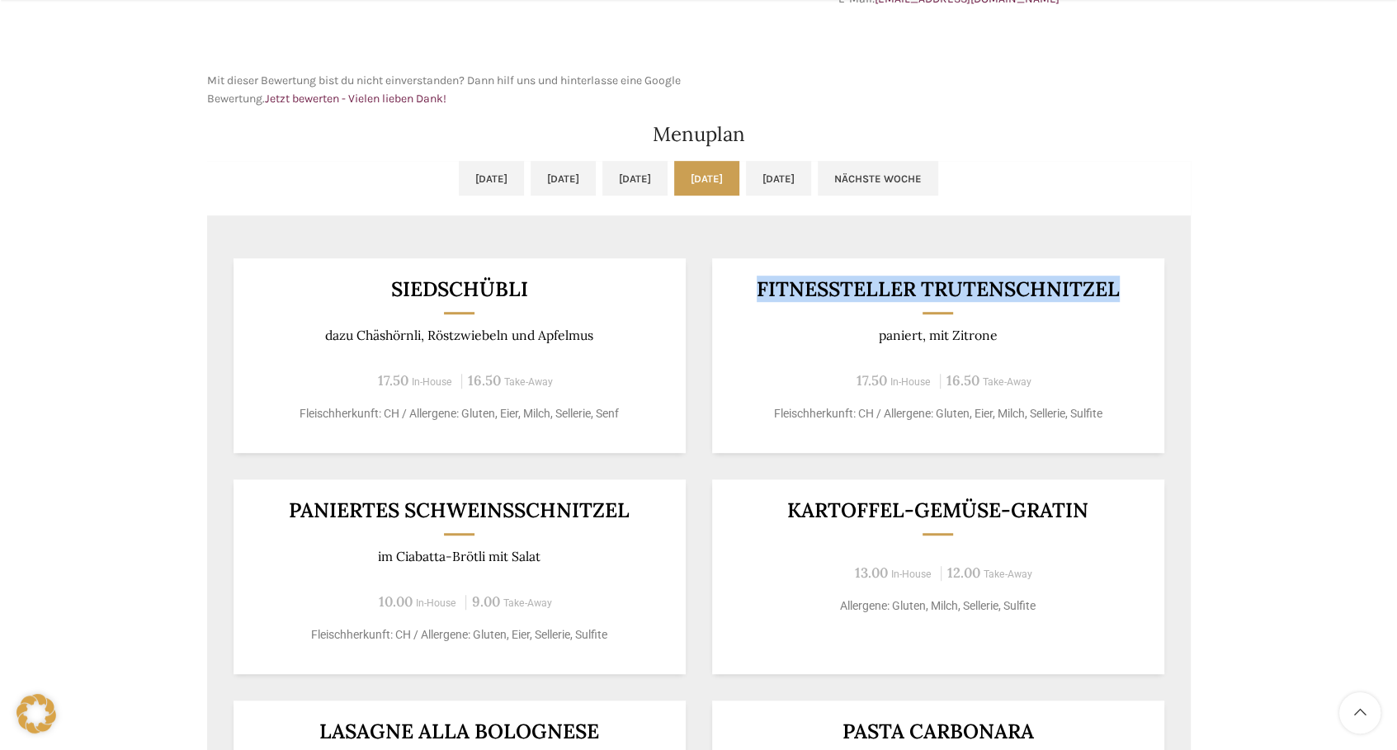
click at [1147, 276] on div "Fitnessteller Trutenschnitzel paniert, mit Zitrone 17.50 In-House 16.50 Take-Aw…" at bounding box center [938, 355] width 452 height 195
click at [1142, 279] on h3 "Fitnessteller Trutenschnitzel" at bounding box center [938, 289] width 412 height 21
click at [1119, 286] on h3 "Fitnessteller Trutenschnitzel" at bounding box center [938, 289] width 412 height 21
drag, startPoint x: 1122, startPoint y: 286, endPoint x: 727, endPoint y: 285, distance: 395.2
click at [727, 285] on div "Fitnessteller Trutenschnitzel paniert, mit Zitrone 17.50 In-House 16.50 Take-Aw…" at bounding box center [938, 355] width 452 height 195
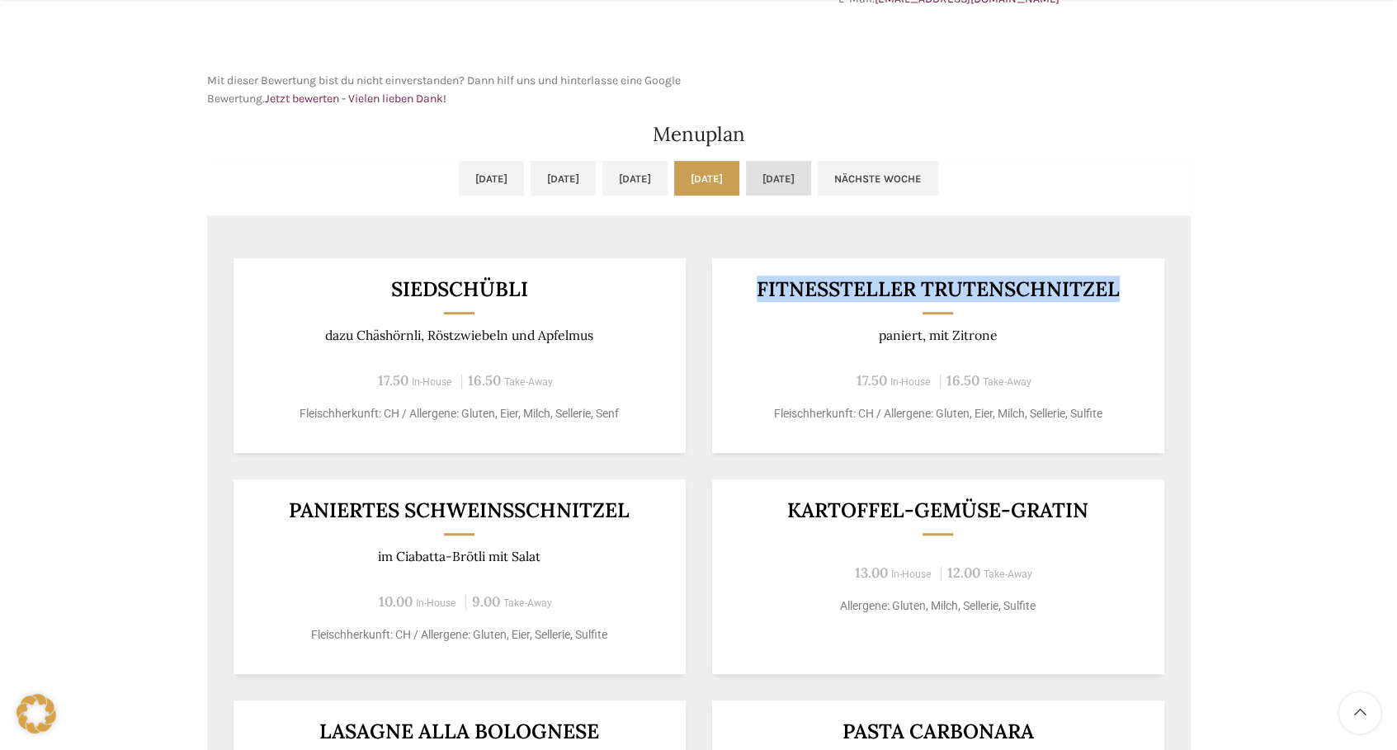
click at [811, 193] on link "[DATE]" at bounding box center [778, 178] width 65 height 35
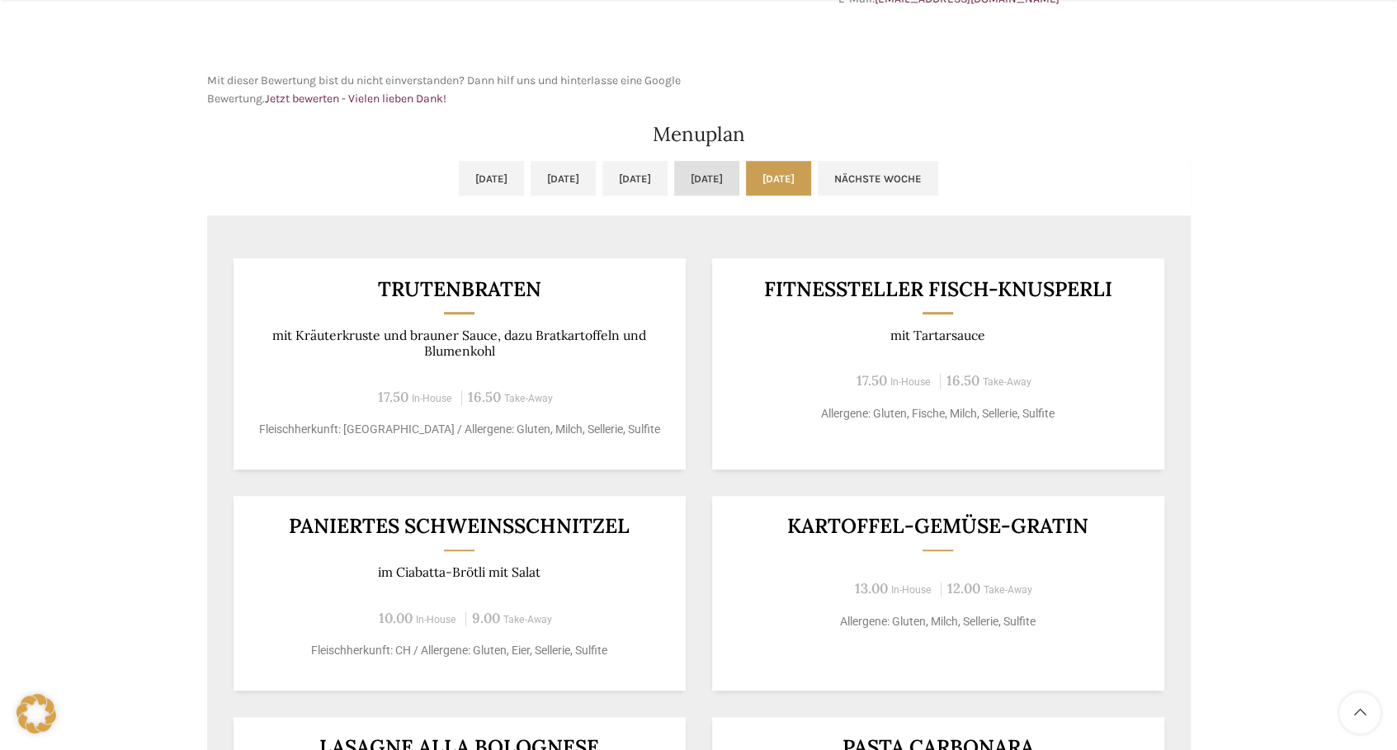
click at [739, 173] on link "[DATE]" at bounding box center [706, 178] width 65 height 35
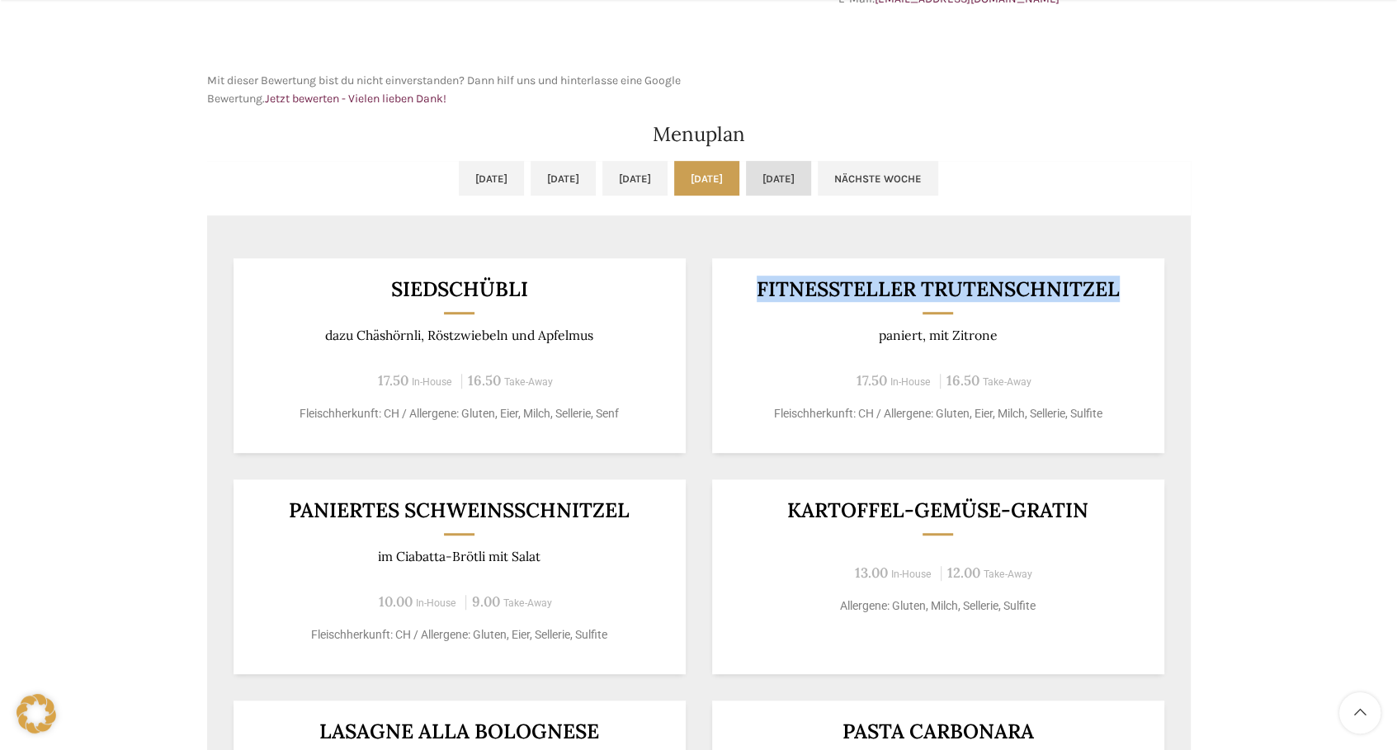
click at [811, 181] on link "[DATE]" at bounding box center [778, 178] width 65 height 35
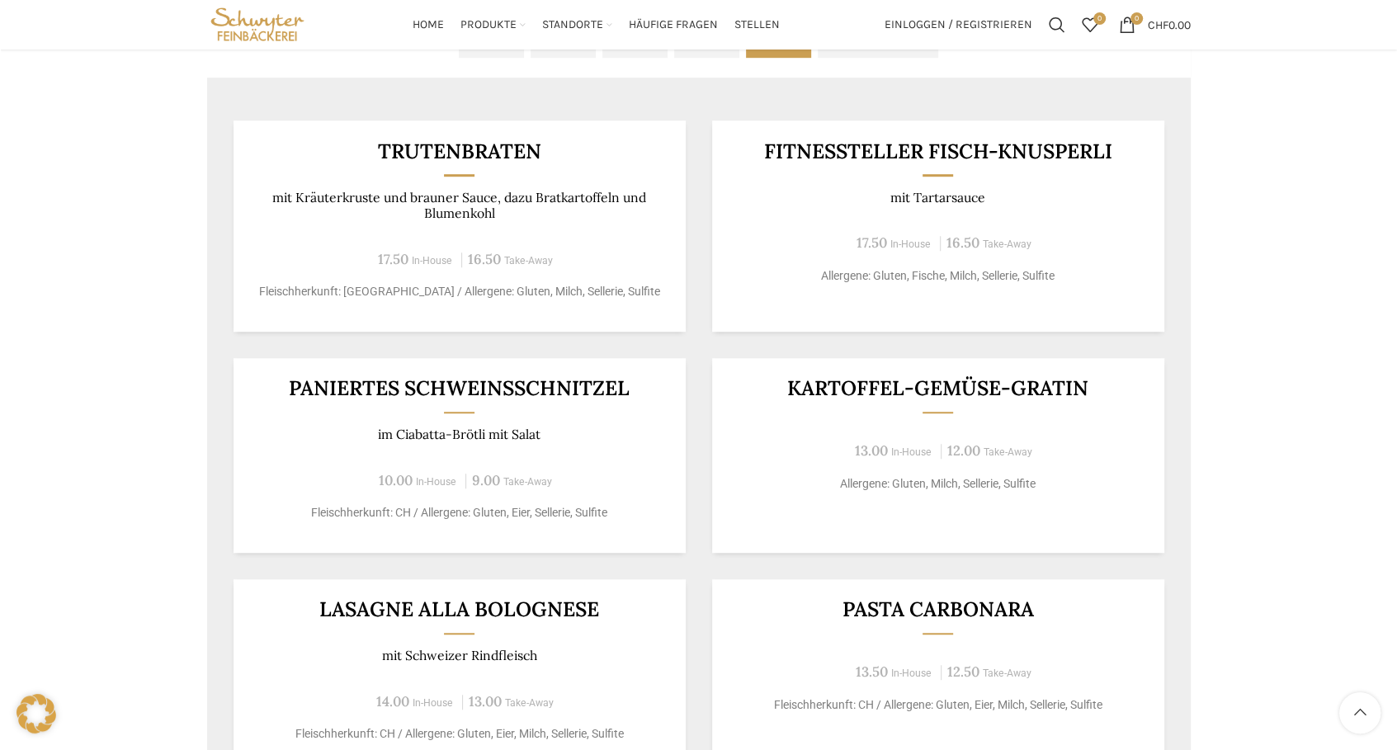
scroll to position [590, 0]
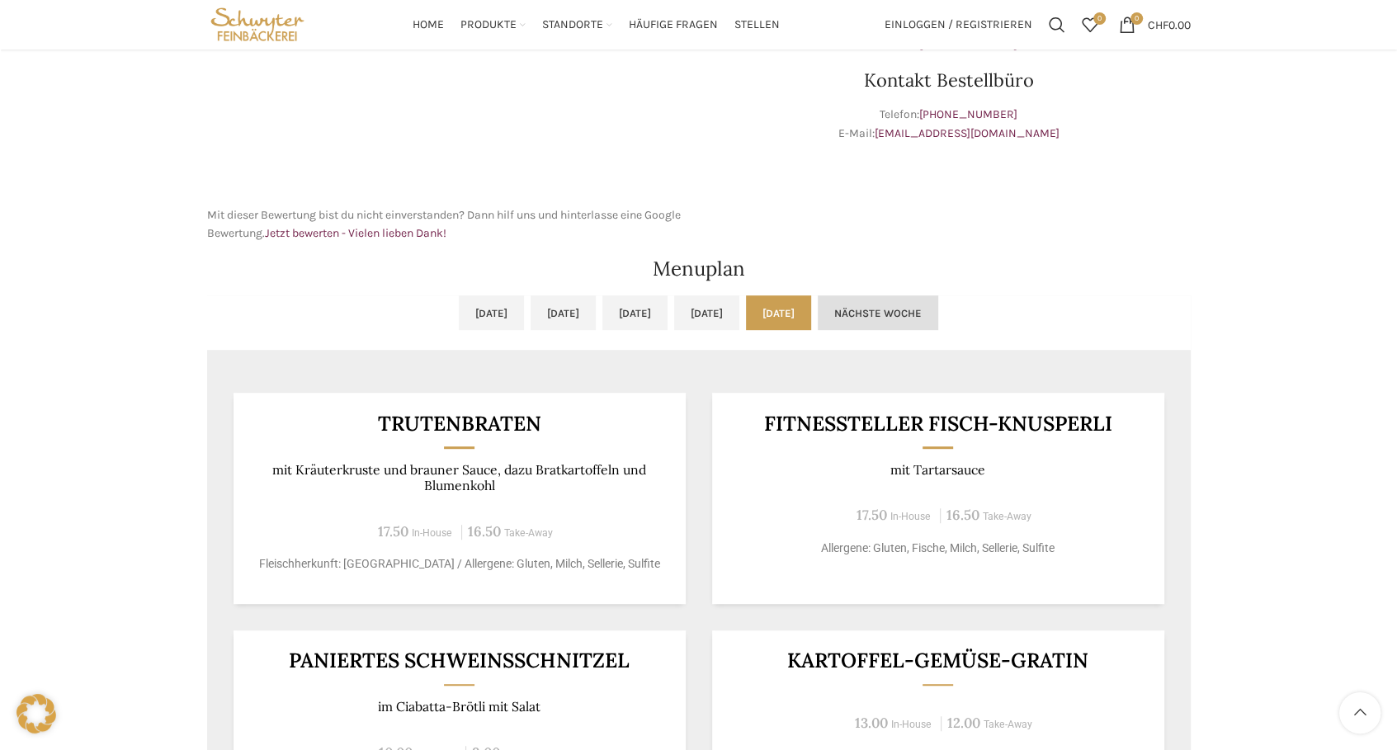
click at [938, 320] on link "Nächste Woche" at bounding box center [878, 312] width 120 height 35
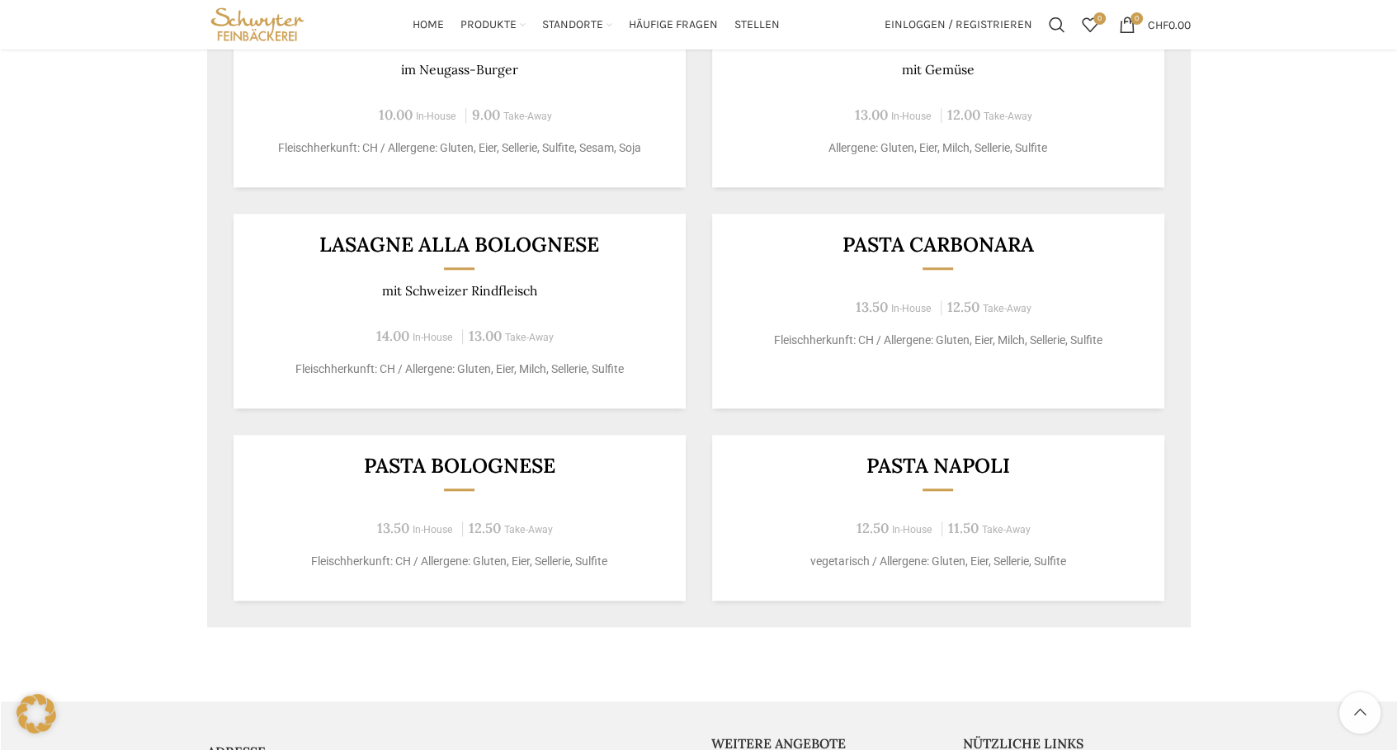
scroll to position [890, 0]
